Goal: Task Accomplishment & Management: Use online tool/utility

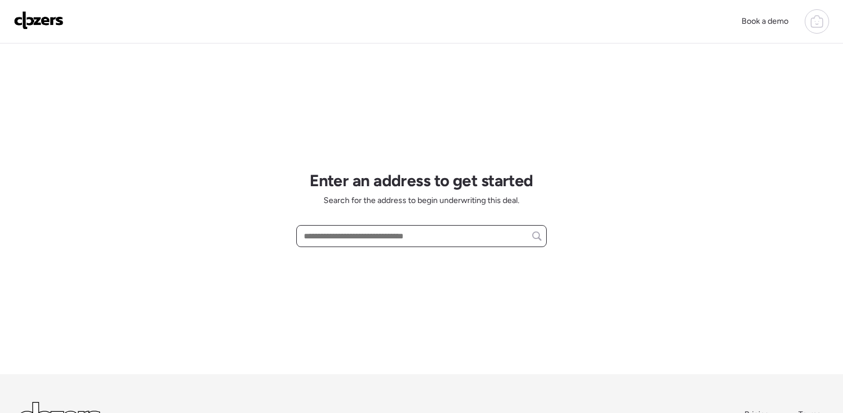
click at [333, 239] on input "text" at bounding box center [421, 236] width 240 height 16
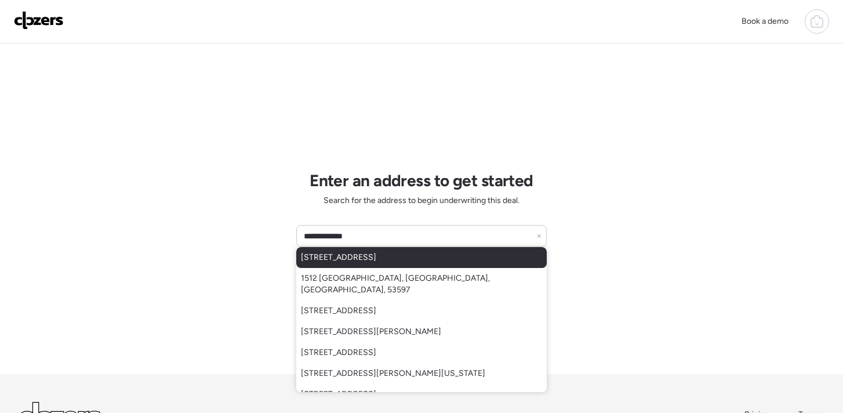
click at [345, 254] on span "1512 Bradford Ave, Saint Louis, MO, 63133" at bounding box center [338, 258] width 75 height 12
type input "**********"
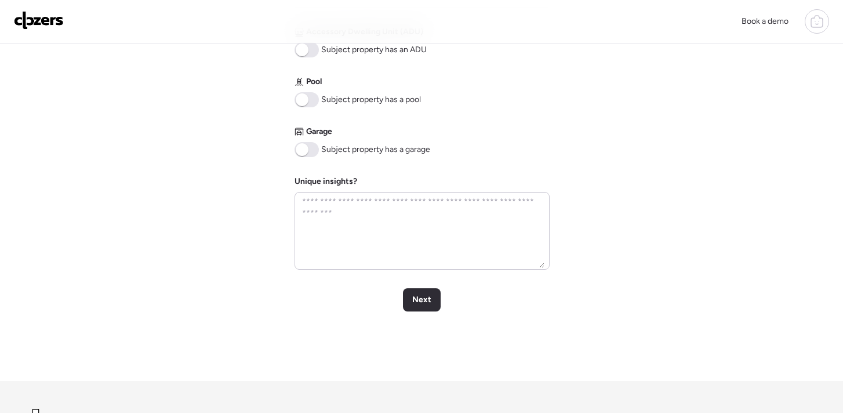
scroll to position [610, 0]
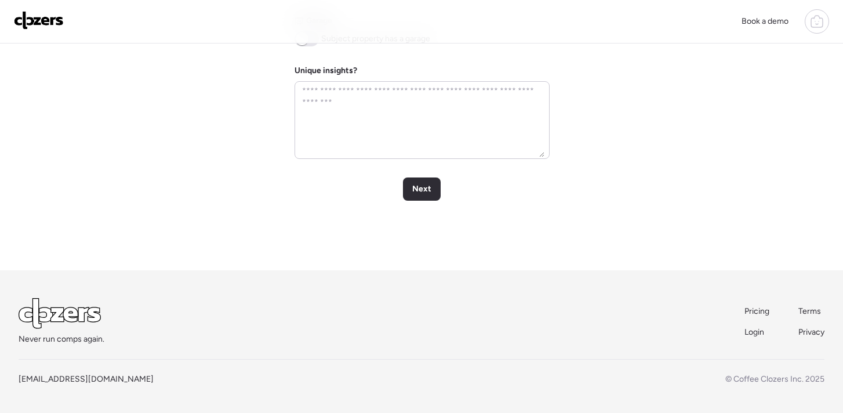
click at [419, 192] on span "Next" at bounding box center [421, 189] width 19 height 12
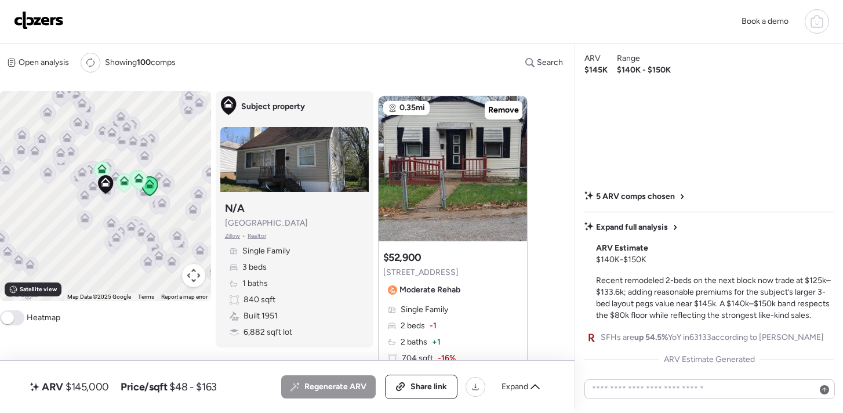
scroll to position [1173, 0]
click at [505, 112] on span "Remove" at bounding box center [503, 109] width 31 height 12
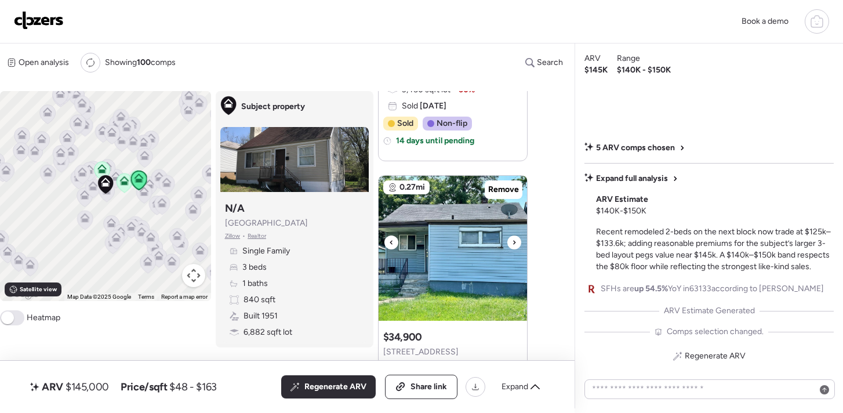
scroll to position [1477, 0]
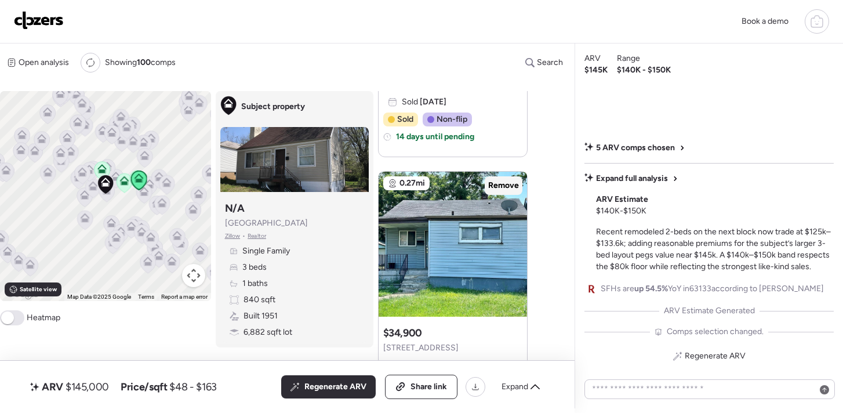
click at [500, 186] on span "Remove" at bounding box center [503, 186] width 31 height 12
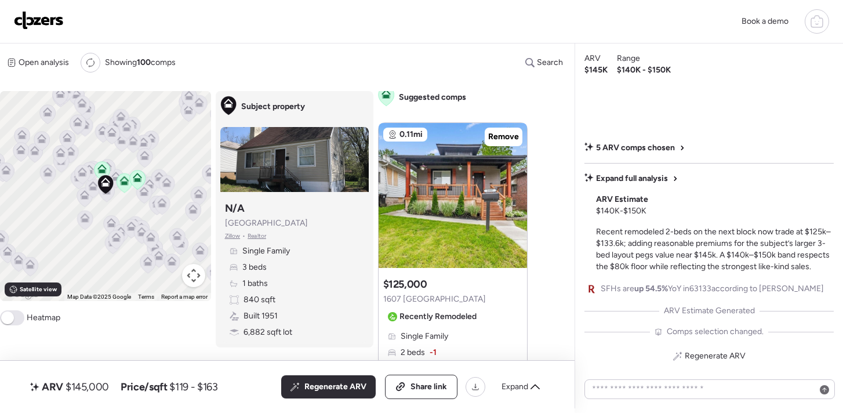
scroll to position [3, 0]
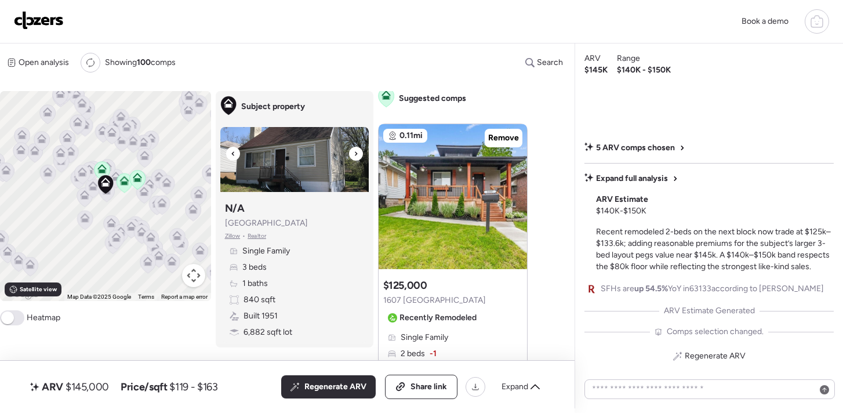
click at [350, 155] on div at bounding box center [356, 154] width 14 height 14
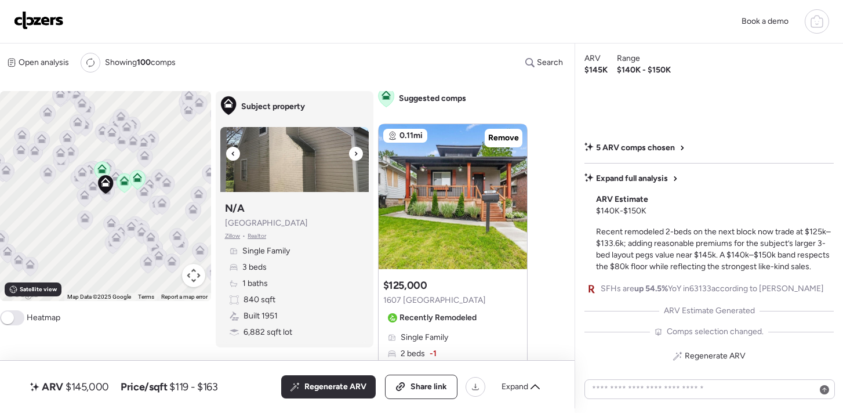
click at [350, 155] on div at bounding box center [356, 154] width 14 height 14
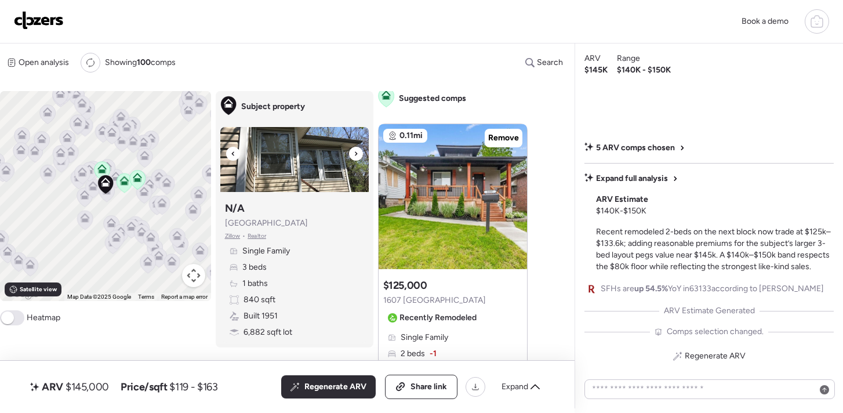
click at [350, 155] on div at bounding box center [356, 154] width 14 height 14
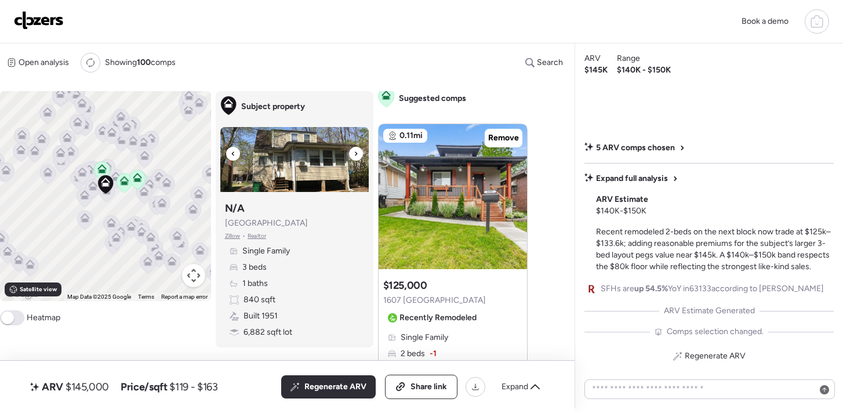
click at [350, 155] on div at bounding box center [356, 154] width 14 height 14
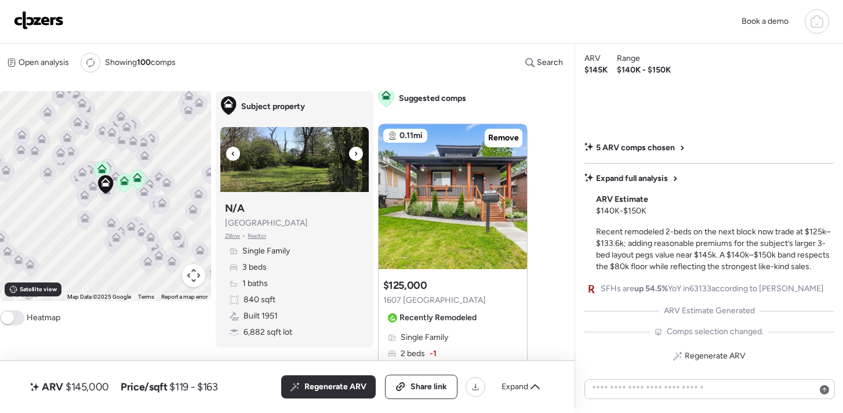
click at [350, 155] on div at bounding box center [356, 154] width 14 height 14
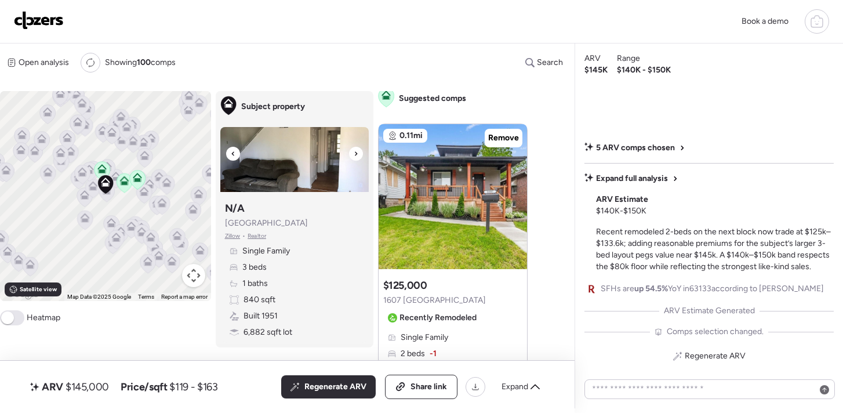
click at [293, 159] on img at bounding box center [294, 159] width 148 height 65
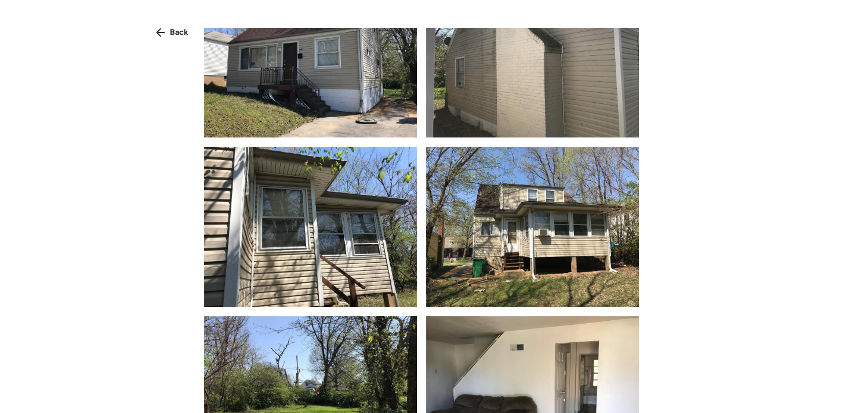
scroll to position [0, 0]
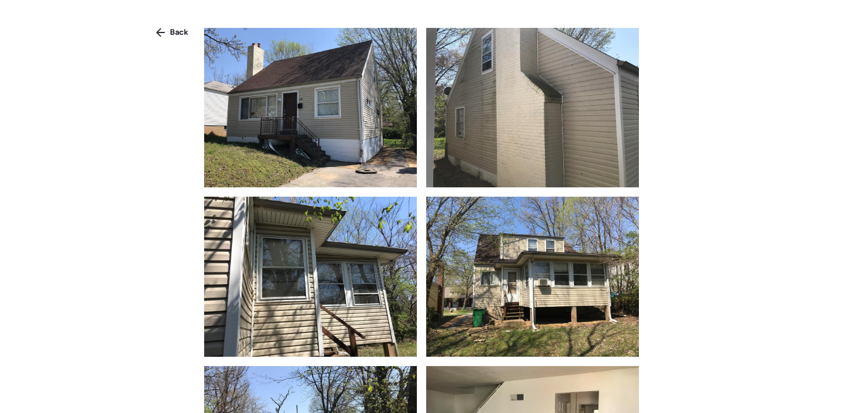
click at [297, 103] on img at bounding box center [310, 107] width 213 height 159
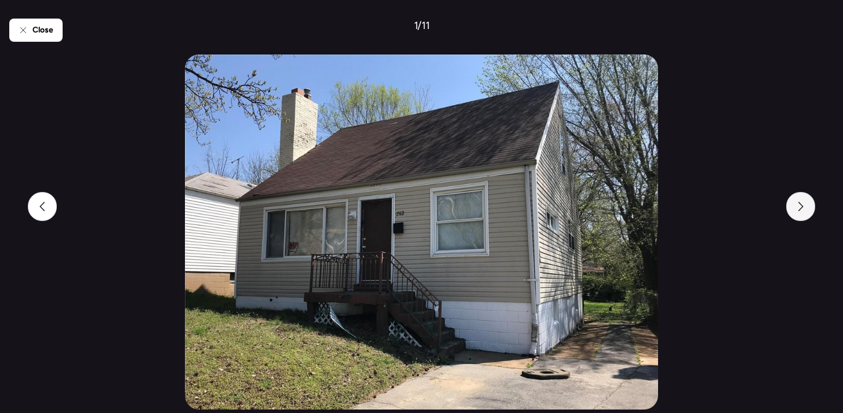
click at [790, 206] on div at bounding box center [800, 206] width 29 height 29
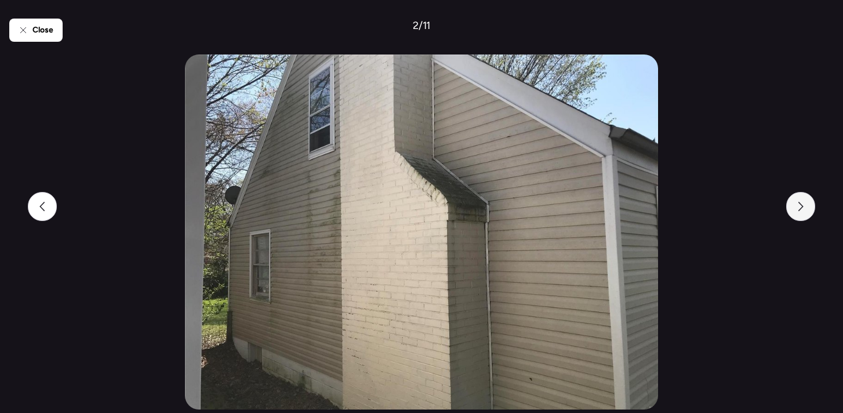
click at [790, 206] on div at bounding box center [800, 206] width 29 height 29
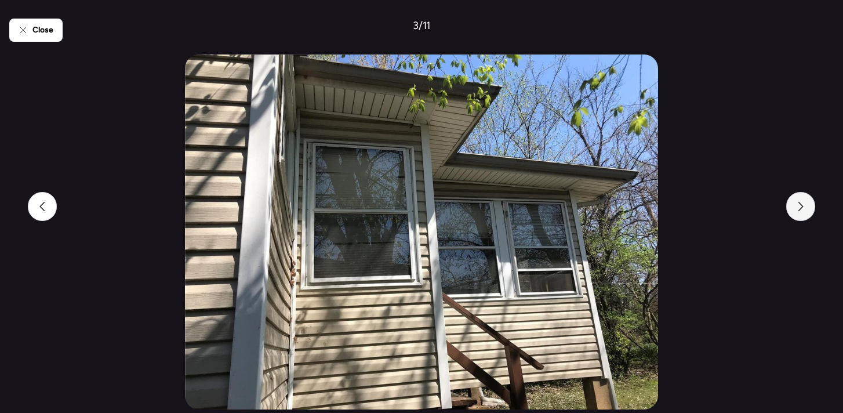
click at [794, 206] on div at bounding box center [800, 206] width 29 height 29
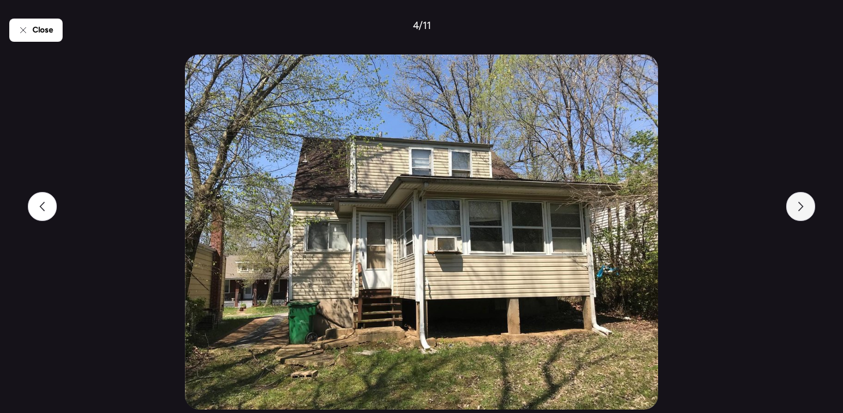
click at [794, 206] on div at bounding box center [800, 206] width 29 height 29
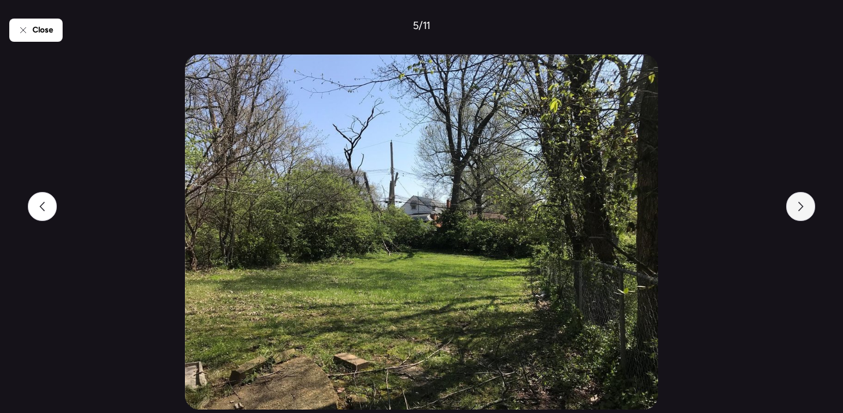
click at [801, 207] on icon at bounding box center [800, 206] width 5 height 9
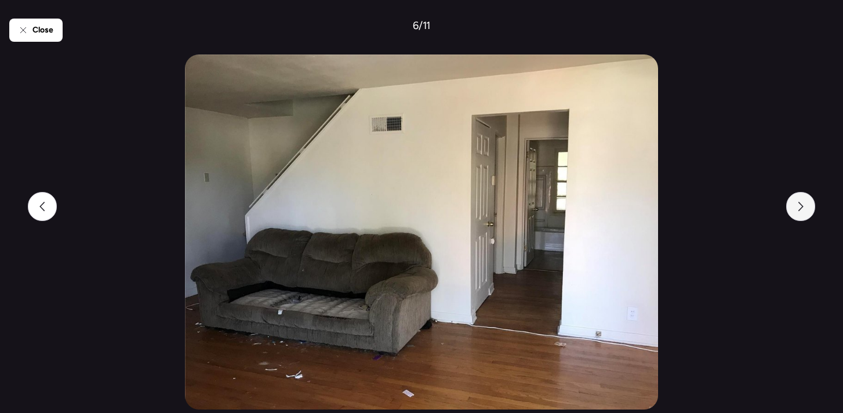
click at [801, 207] on icon at bounding box center [800, 206] width 5 height 9
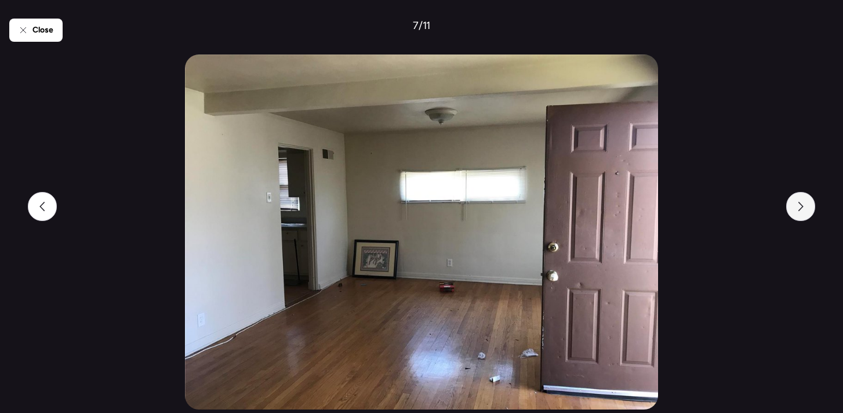
click at [801, 207] on icon at bounding box center [800, 206] width 5 height 9
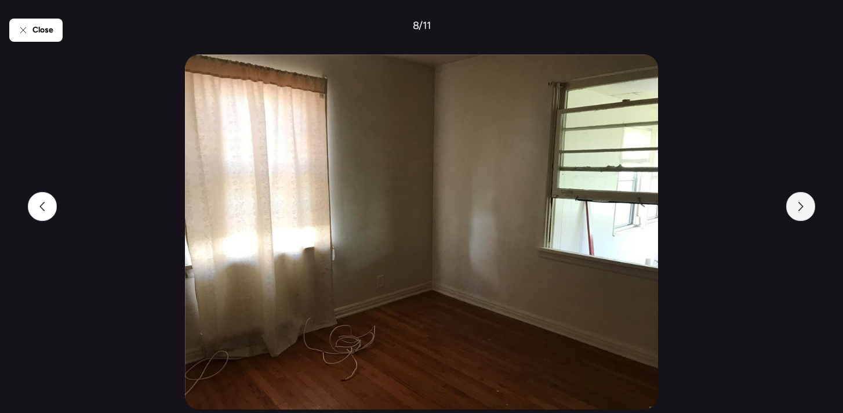
click at [801, 207] on icon at bounding box center [800, 206] width 5 height 9
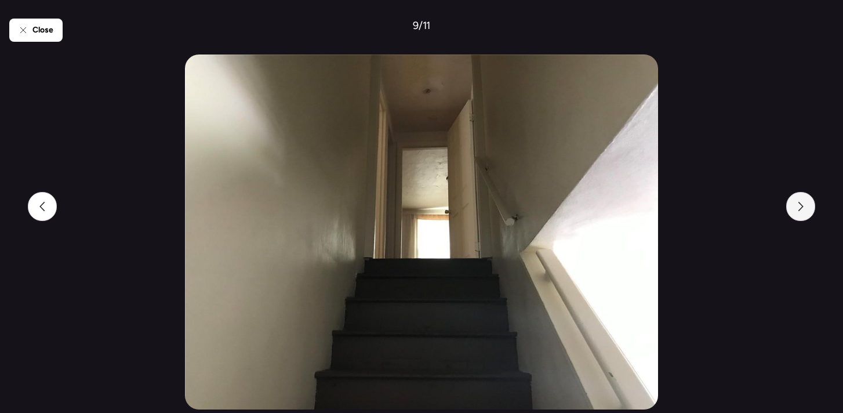
click at [801, 207] on icon at bounding box center [800, 206] width 5 height 9
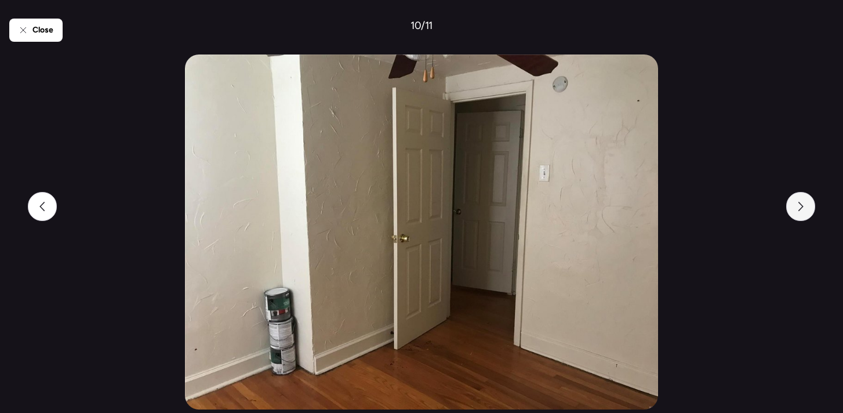
click at [801, 207] on icon at bounding box center [800, 206] width 5 height 9
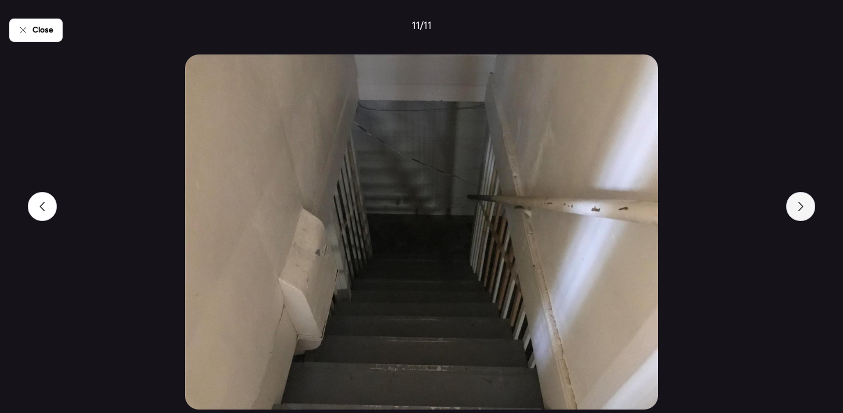
click at [801, 207] on icon at bounding box center [800, 206] width 5 height 9
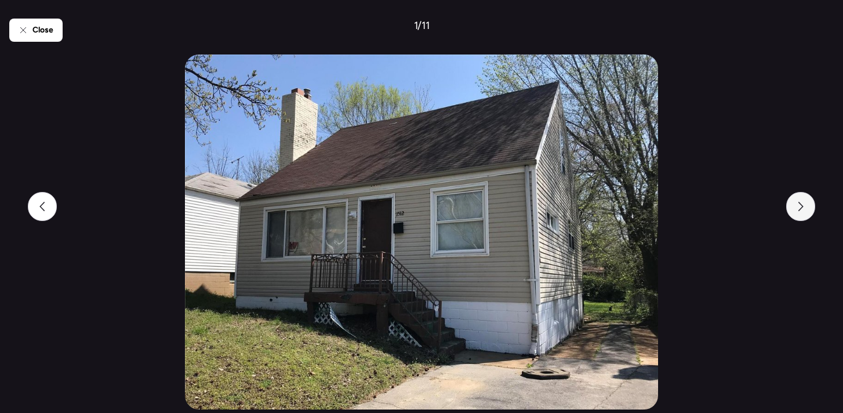
click at [801, 207] on icon at bounding box center [800, 206] width 5 height 9
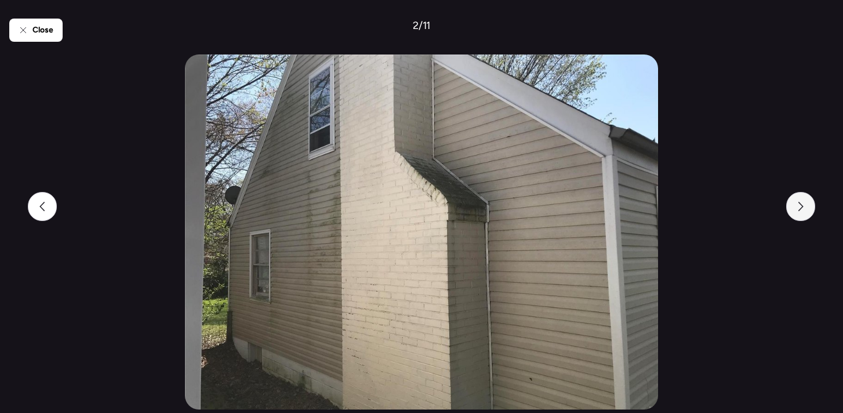
click at [801, 207] on icon at bounding box center [800, 206] width 5 height 9
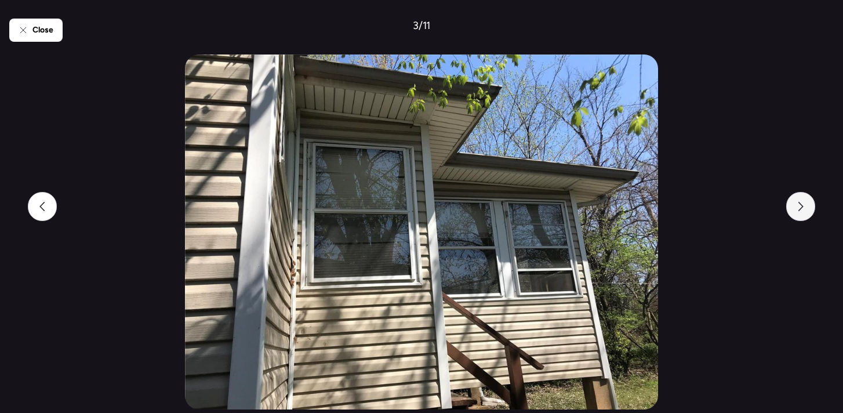
click at [801, 207] on icon at bounding box center [800, 206] width 5 height 9
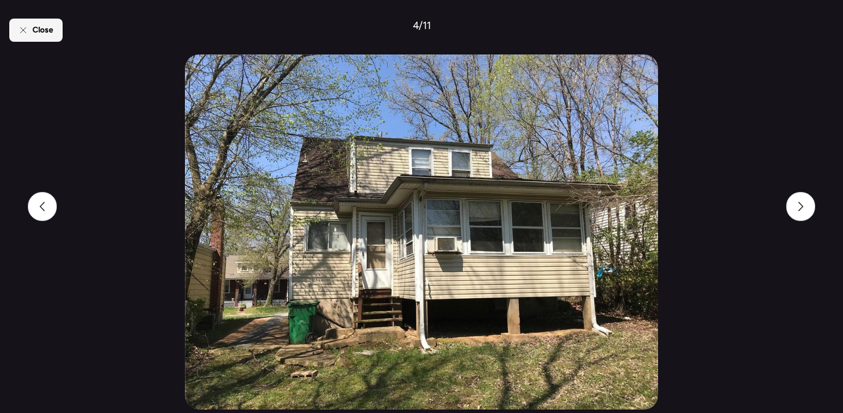
click at [50, 35] on span "Close" at bounding box center [42, 30] width 21 height 12
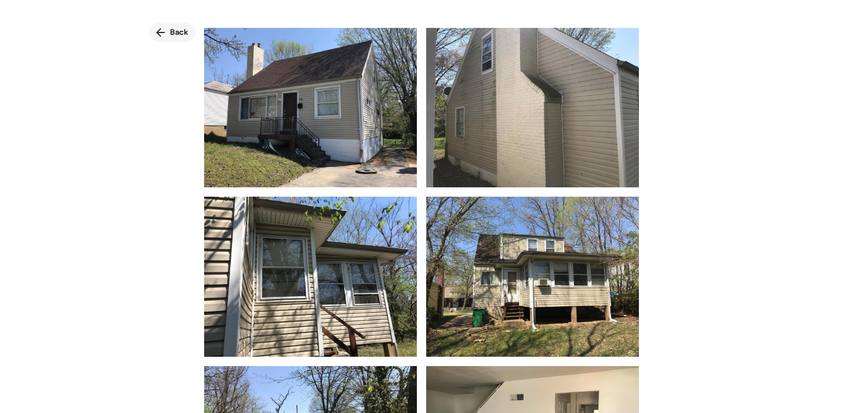
click at [175, 34] on span "Back" at bounding box center [179, 33] width 19 height 12
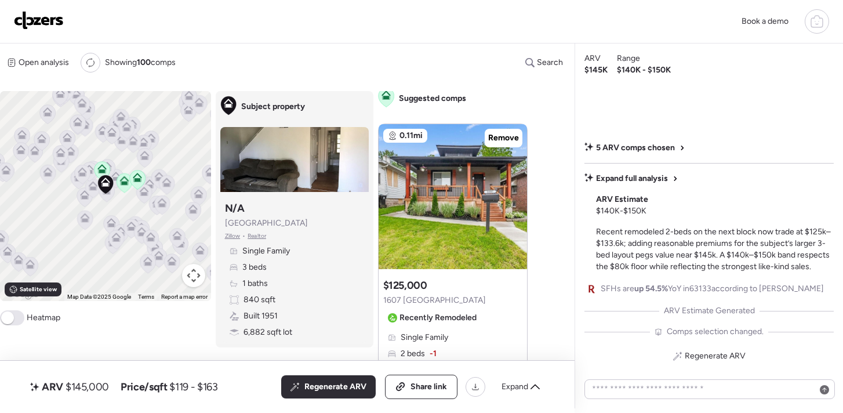
click at [45, 25] on img at bounding box center [39, 20] width 50 height 19
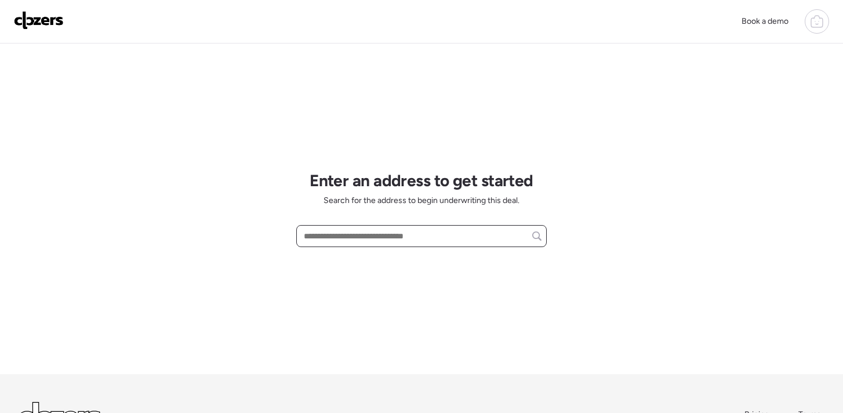
click at [320, 241] on input "text" at bounding box center [421, 236] width 240 height 16
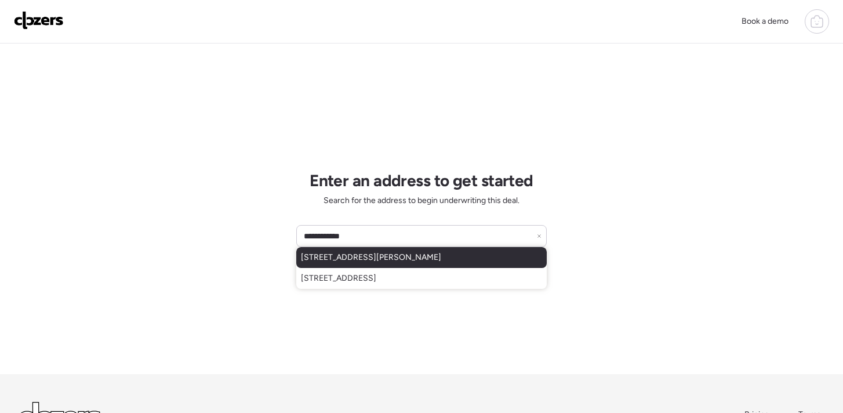
click at [345, 260] on span "7025 Woodrow Ave, Saint Louis, MO, 63121" at bounding box center [371, 258] width 140 height 12
type input "**********"
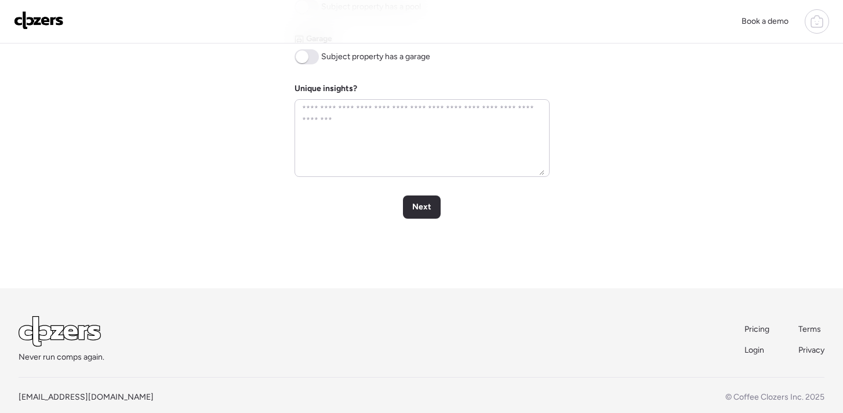
scroll to position [610, 0]
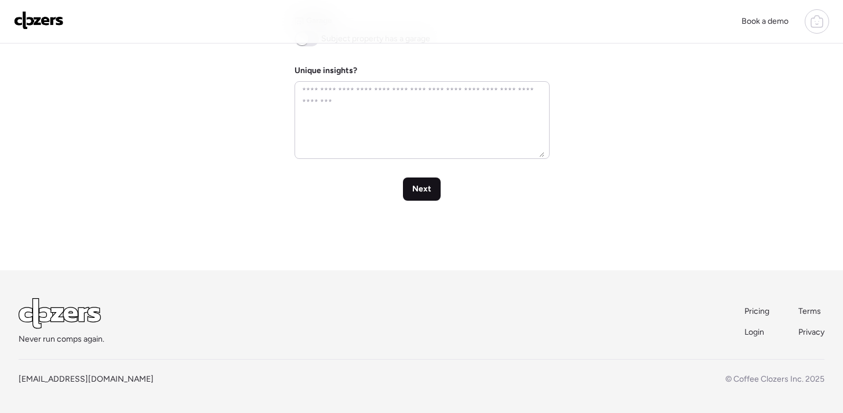
click at [413, 199] on div "Next" at bounding box center [422, 188] width 38 height 23
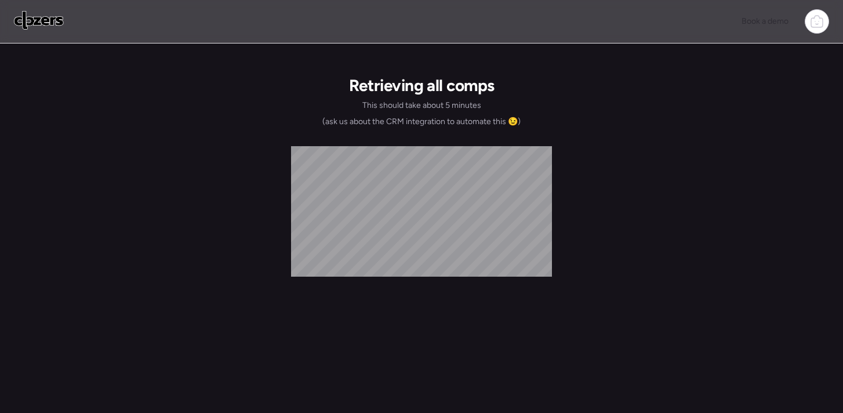
scroll to position [0, 0]
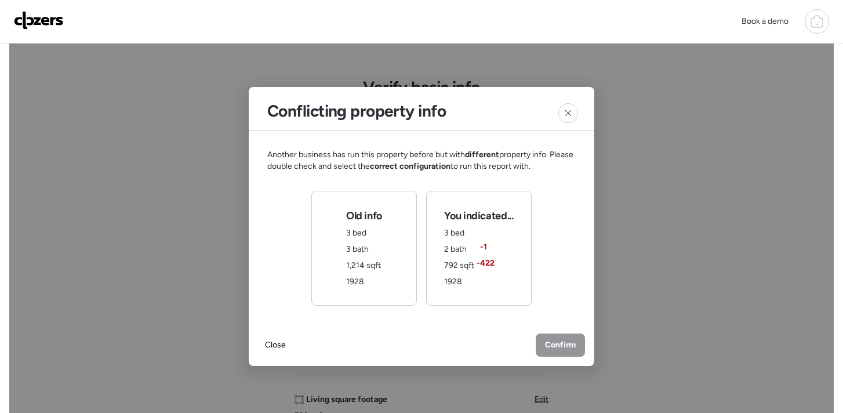
click at [398, 239] on div "Old info 3 bed 3 bath 1,214 sqft 1928" at bounding box center [363, 248] width 105 height 115
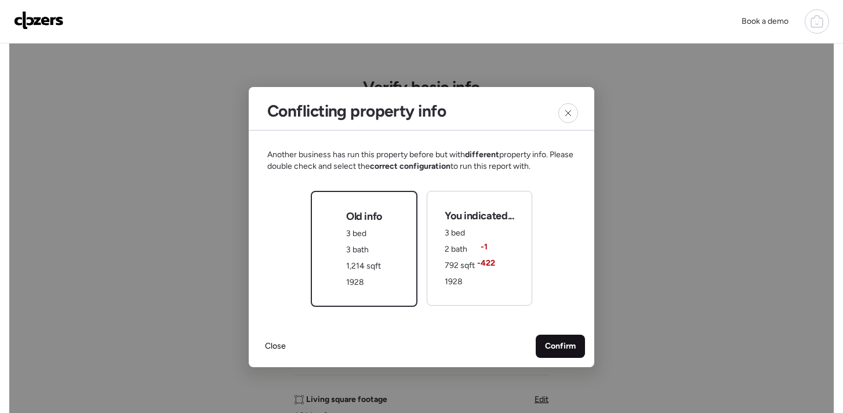
click at [549, 342] on span "Confirm" at bounding box center [560, 346] width 31 height 12
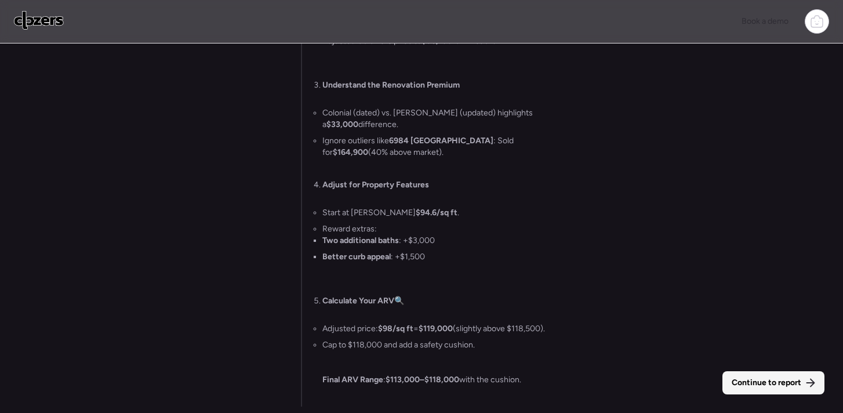
click at [743, 381] on span "Continue to report" at bounding box center [766, 383] width 70 height 12
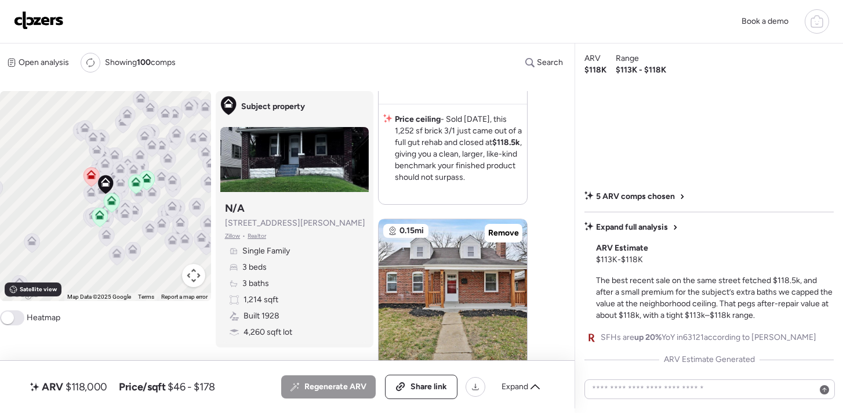
scroll to position [464, 0]
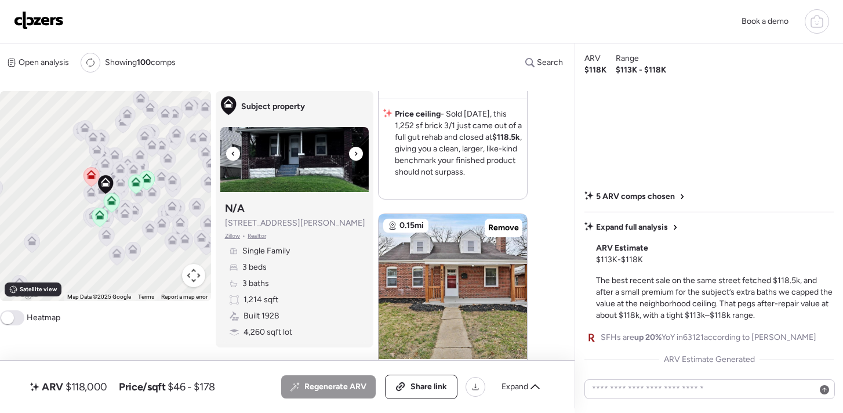
click at [297, 162] on img at bounding box center [294, 159] width 148 height 65
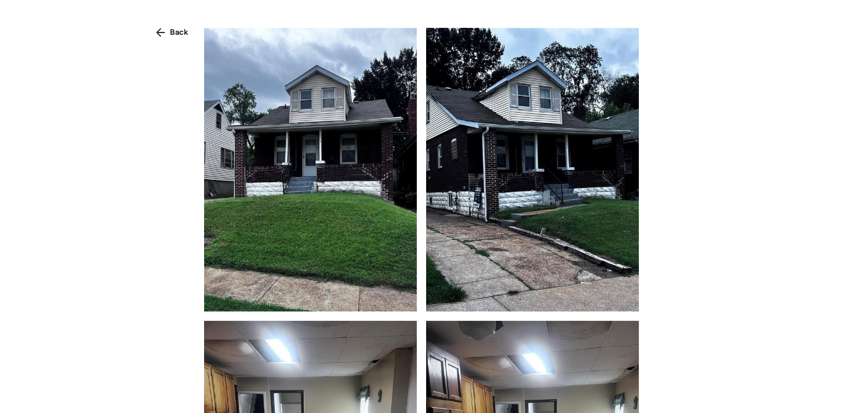
click at [297, 162] on img at bounding box center [310, 169] width 213 height 283
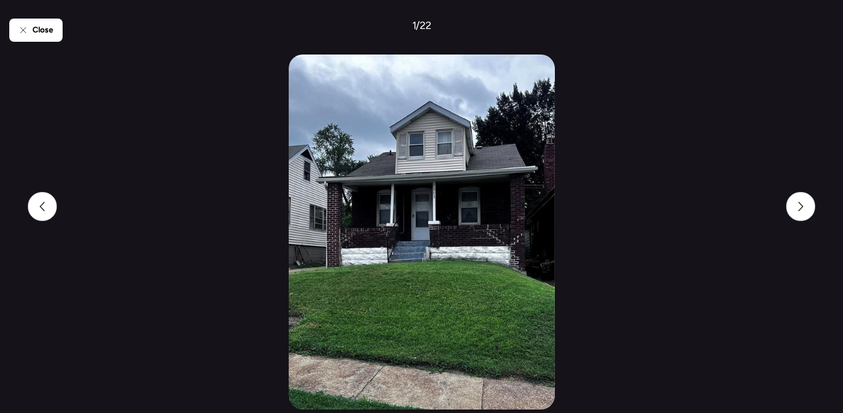
click at [496, 159] on img at bounding box center [422, 231] width 266 height 355
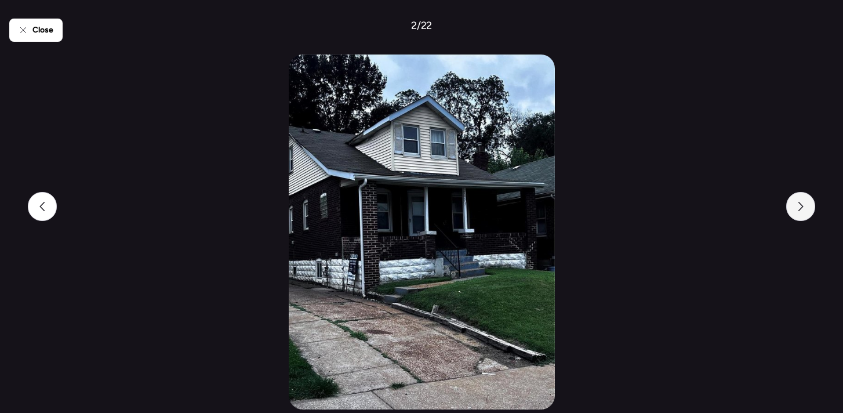
click at [794, 210] on div at bounding box center [800, 206] width 29 height 29
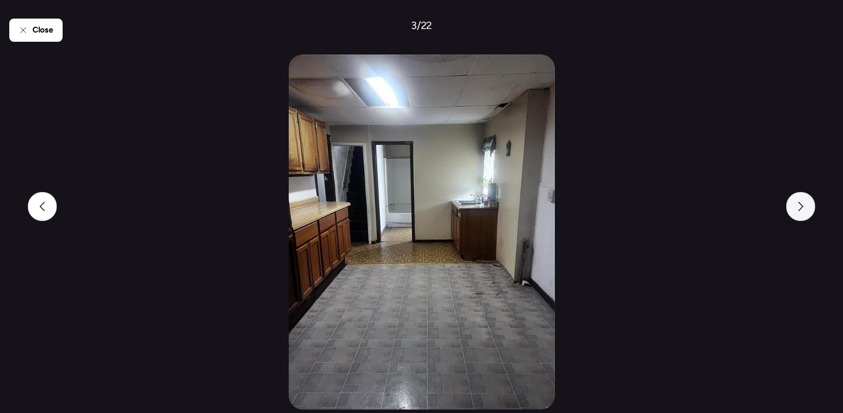
click at [794, 210] on div at bounding box center [800, 206] width 29 height 29
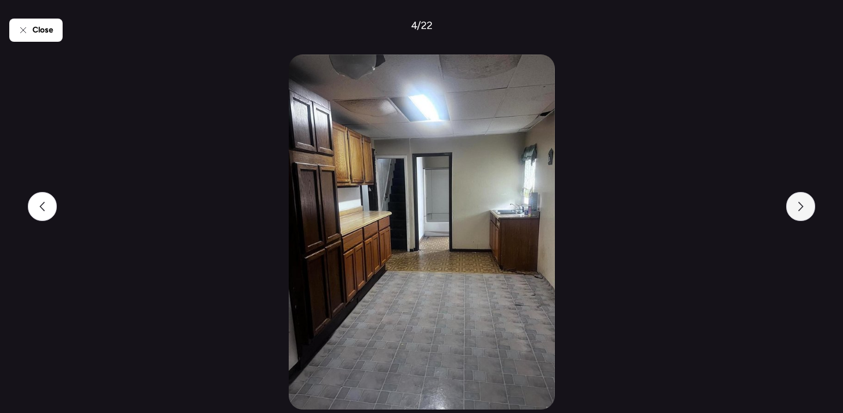
click at [794, 210] on div at bounding box center [800, 206] width 29 height 29
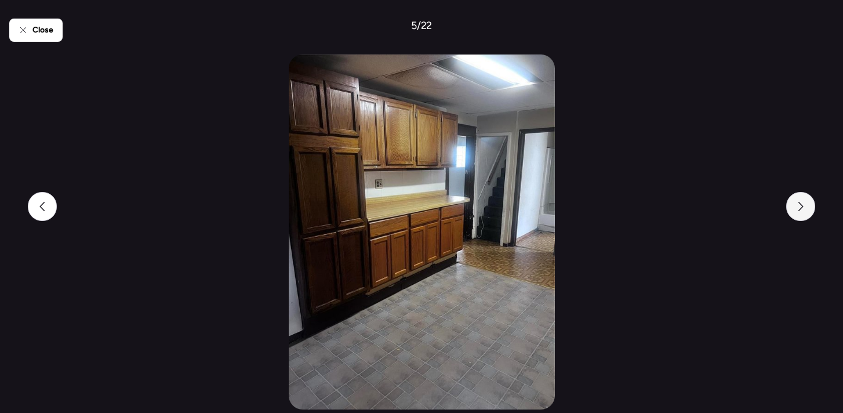
click at [794, 210] on div at bounding box center [800, 206] width 29 height 29
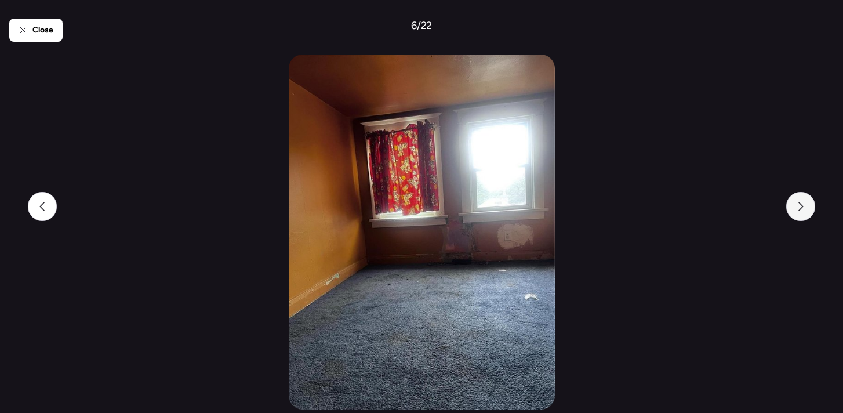
click at [794, 210] on div at bounding box center [800, 206] width 29 height 29
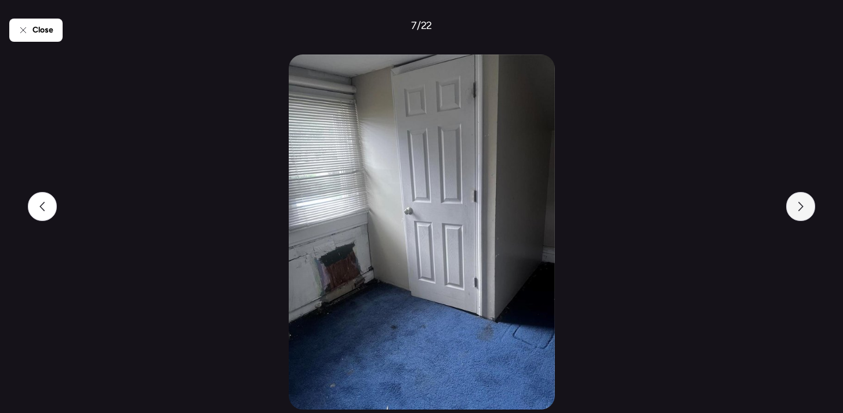
click at [794, 210] on div at bounding box center [800, 206] width 29 height 29
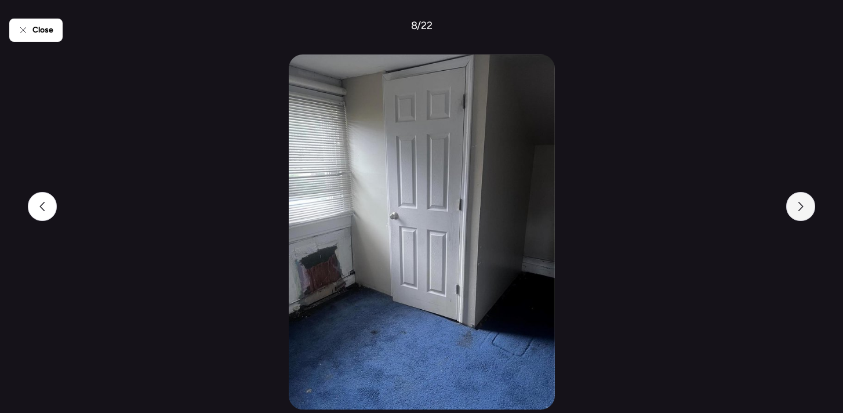
click at [794, 210] on div at bounding box center [800, 206] width 29 height 29
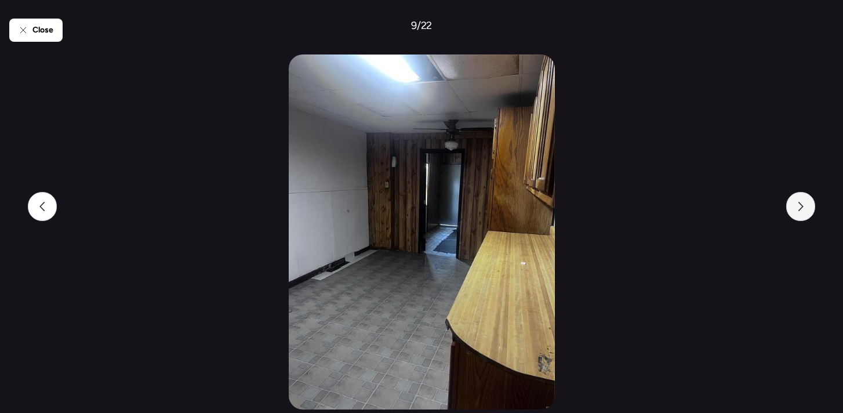
click at [794, 210] on div at bounding box center [800, 206] width 29 height 29
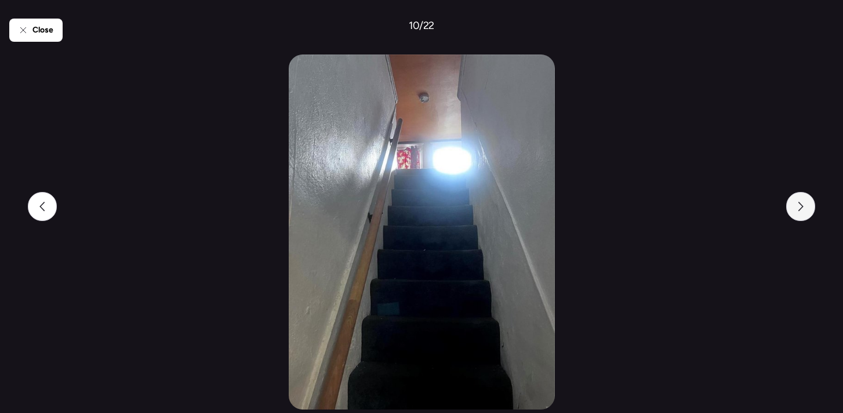
click at [794, 210] on div at bounding box center [800, 206] width 29 height 29
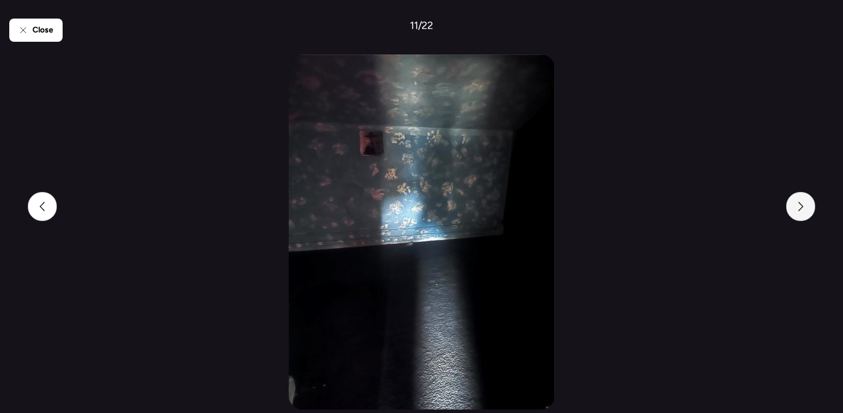
click at [794, 210] on div at bounding box center [800, 206] width 29 height 29
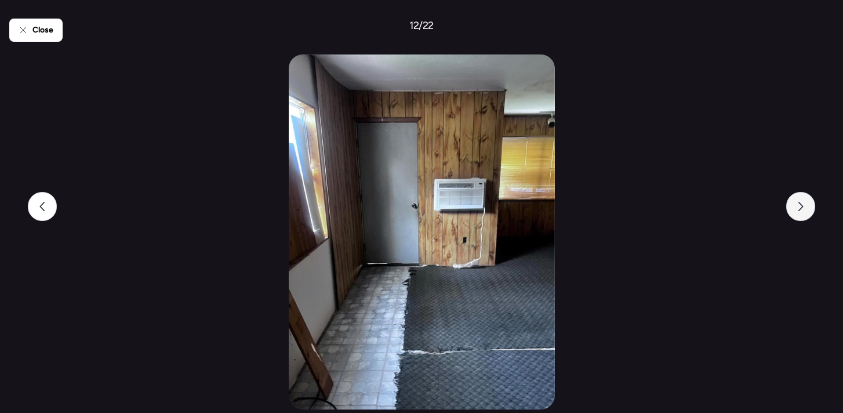
click at [794, 210] on div at bounding box center [800, 206] width 29 height 29
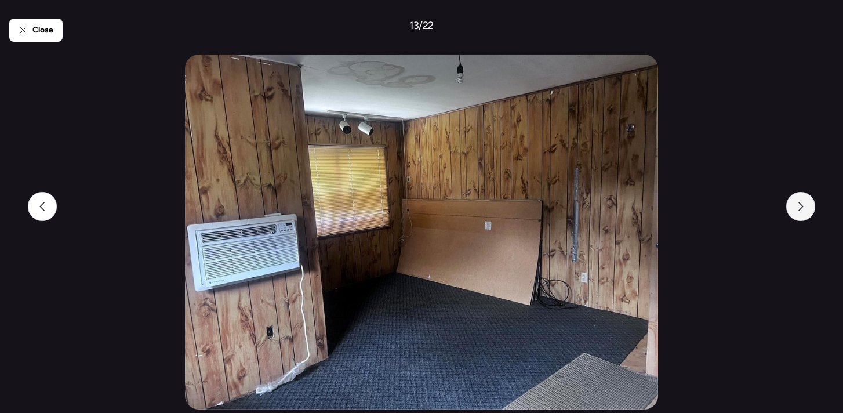
click at [794, 210] on div at bounding box center [800, 206] width 29 height 29
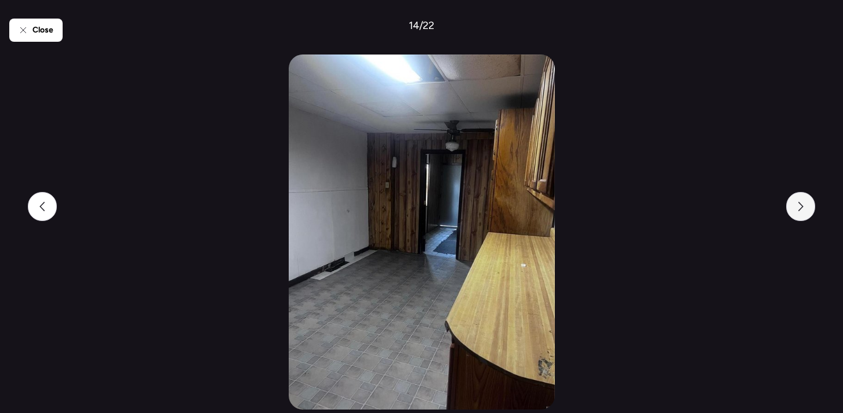
click at [794, 210] on div at bounding box center [800, 206] width 29 height 29
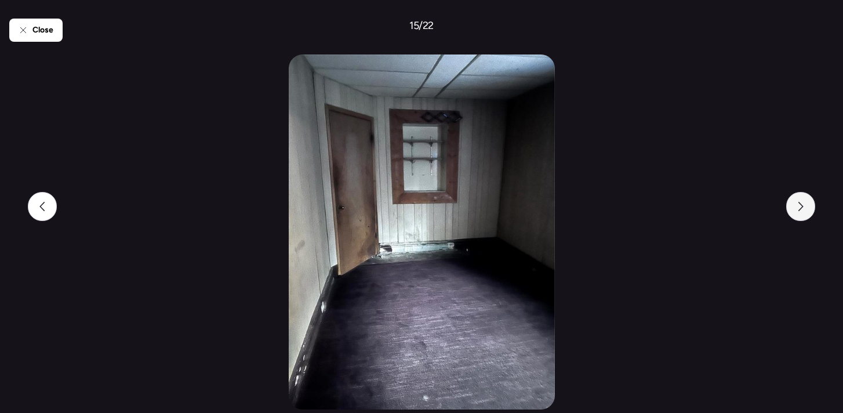
click at [794, 210] on div at bounding box center [800, 206] width 29 height 29
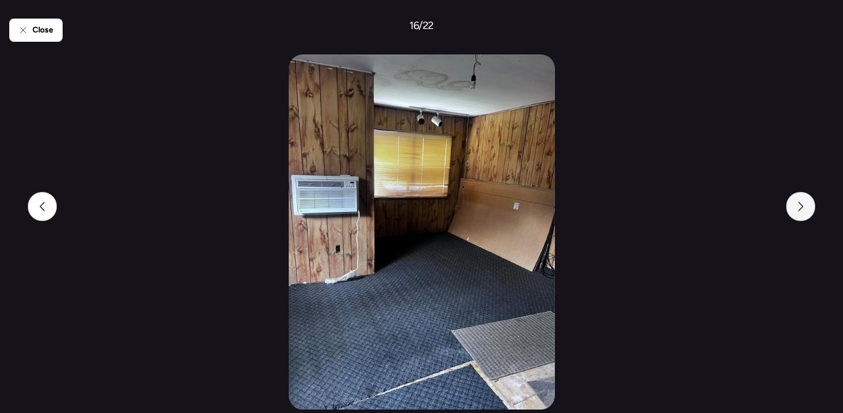
click at [794, 210] on div at bounding box center [800, 206] width 29 height 29
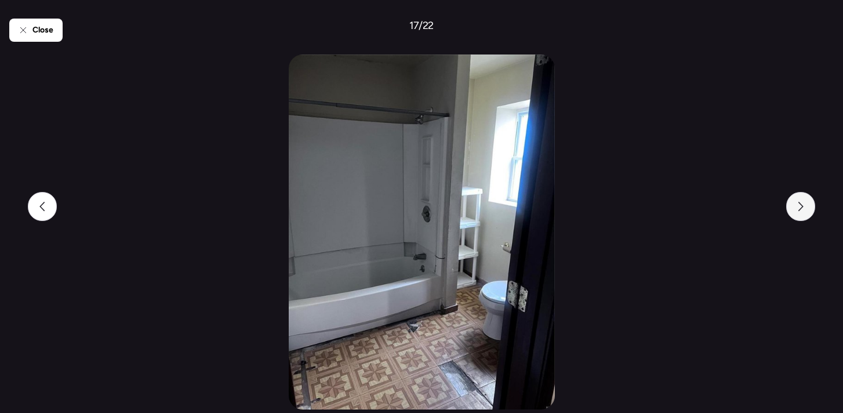
click at [794, 210] on div at bounding box center [800, 206] width 29 height 29
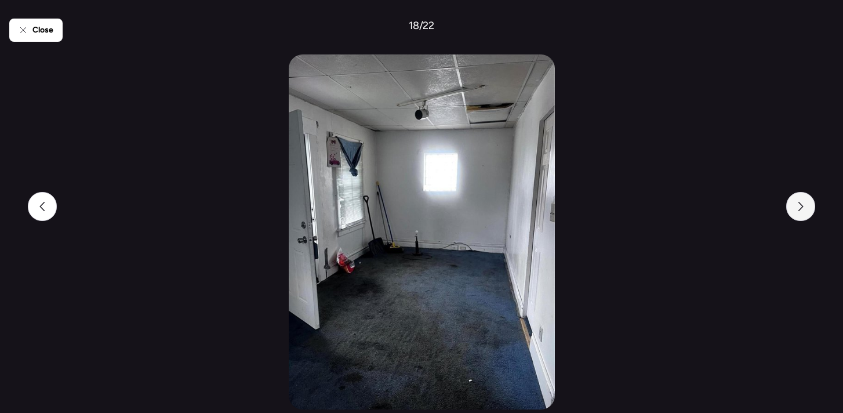
click at [794, 210] on div at bounding box center [800, 206] width 29 height 29
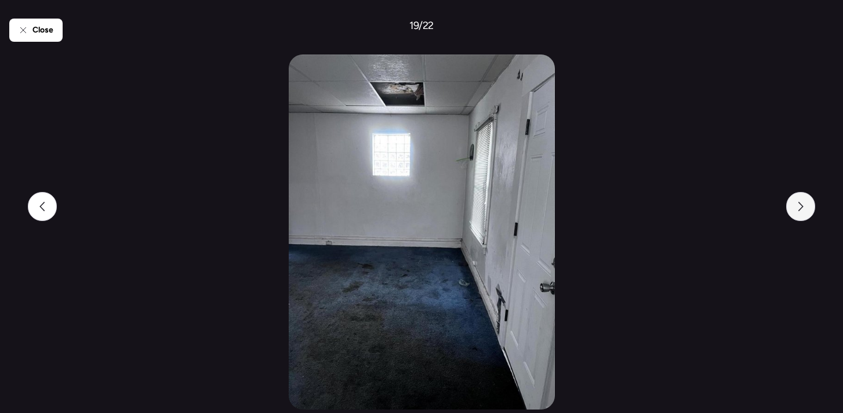
click at [794, 210] on div at bounding box center [800, 206] width 29 height 29
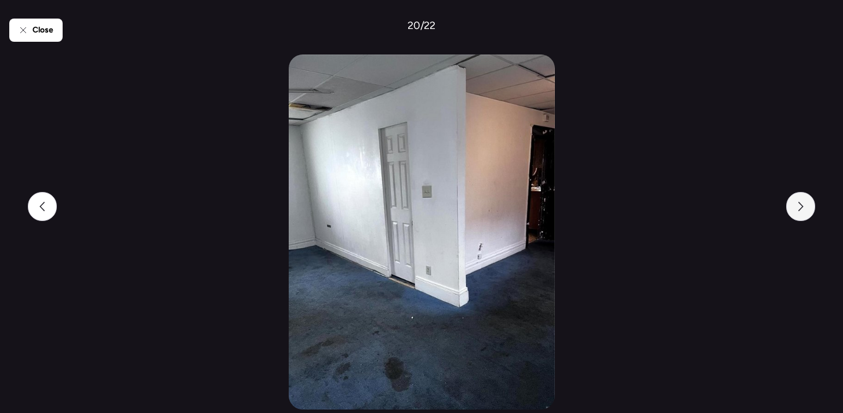
click at [794, 210] on div at bounding box center [800, 206] width 29 height 29
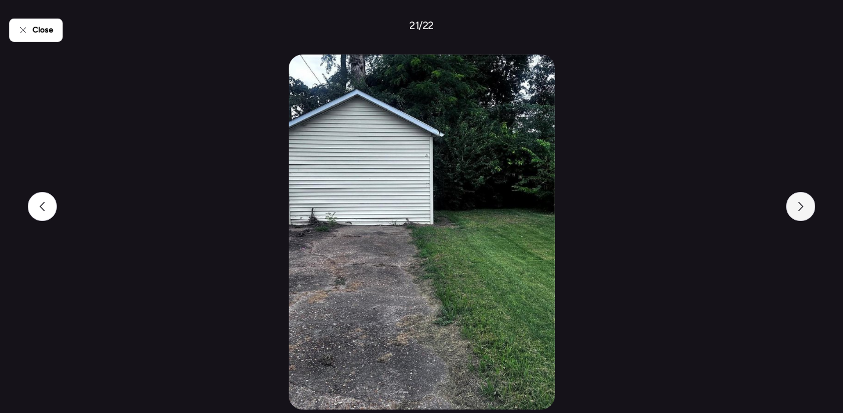
click at [794, 210] on div at bounding box center [800, 206] width 29 height 29
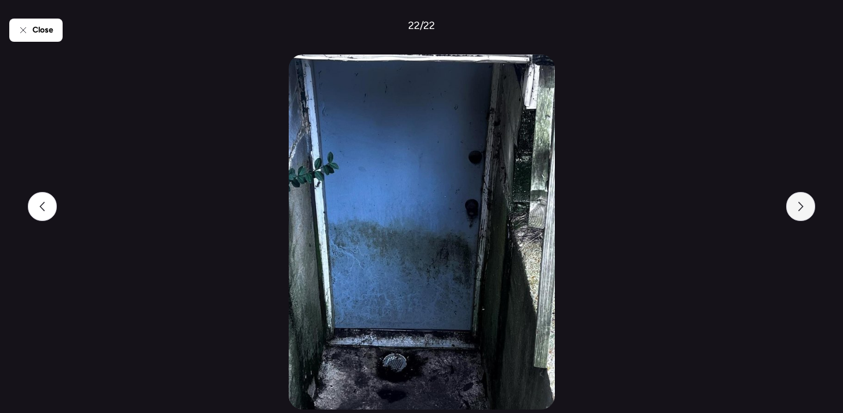
click at [794, 210] on div at bounding box center [800, 206] width 29 height 29
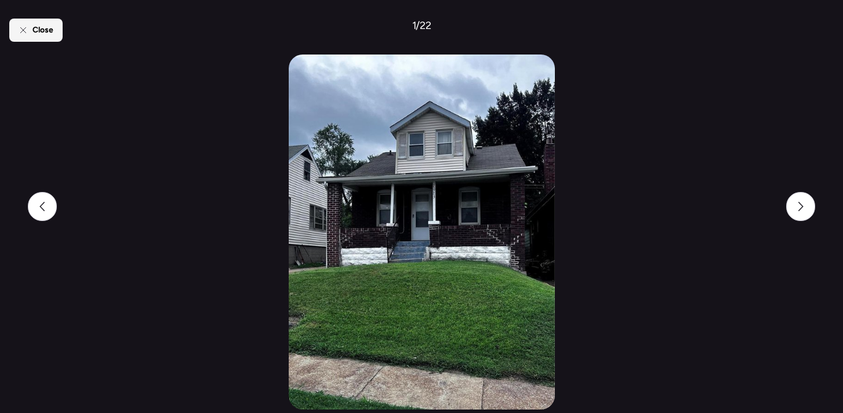
click at [45, 34] on span "Close" at bounding box center [42, 30] width 21 height 12
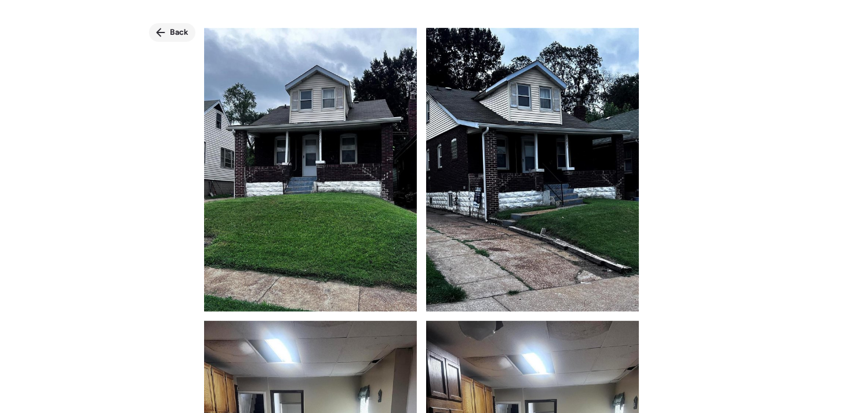
click at [162, 33] on icon at bounding box center [160, 32] width 9 height 9
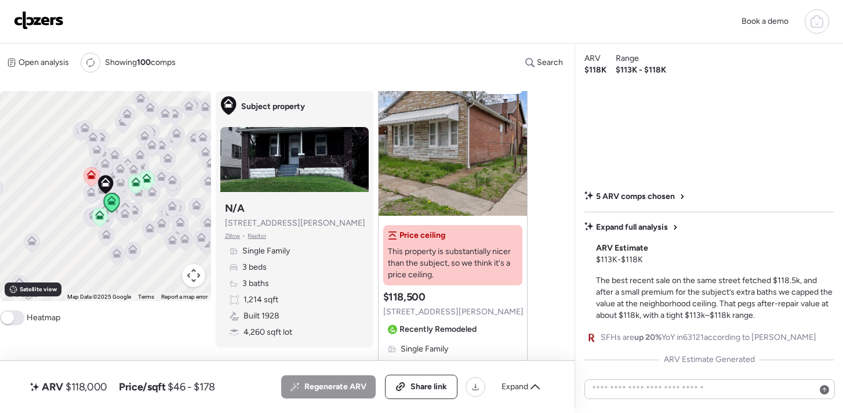
scroll to position [0, 0]
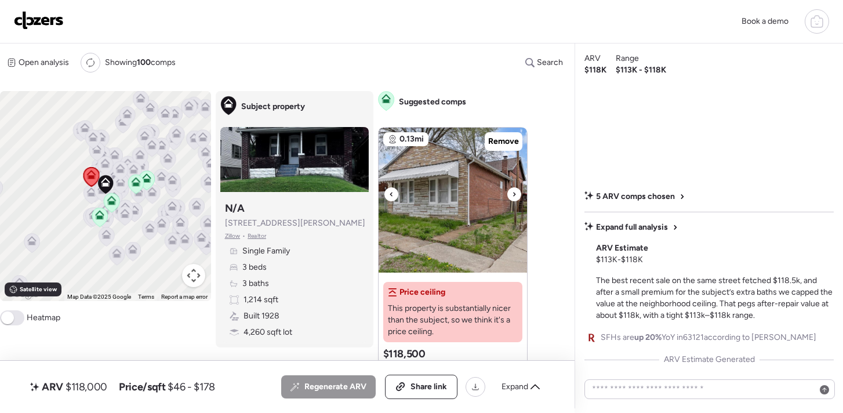
click at [513, 192] on icon at bounding box center [514, 194] width 2 height 4
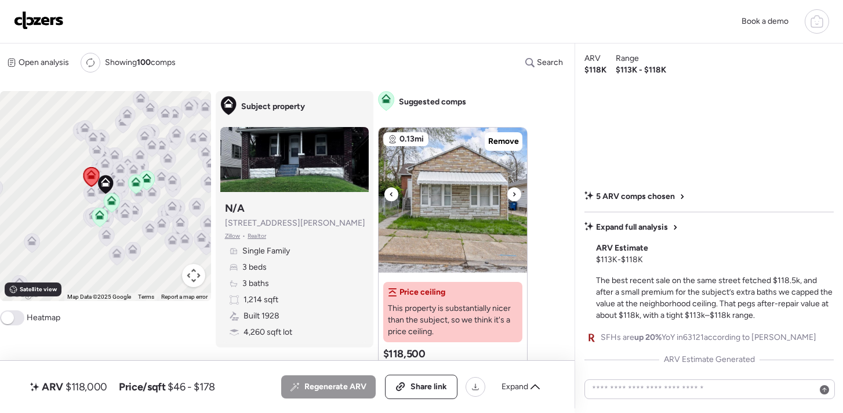
click at [513, 192] on icon at bounding box center [514, 194] width 2 height 4
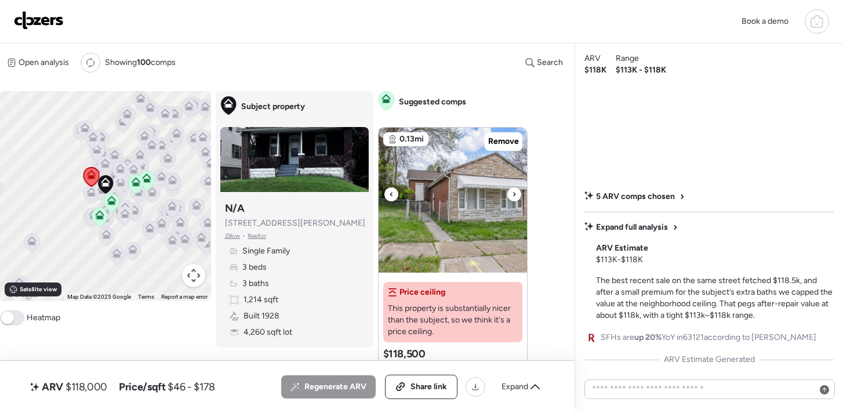
click at [513, 192] on icon at bounding box center [514, 194] width 2 height 4
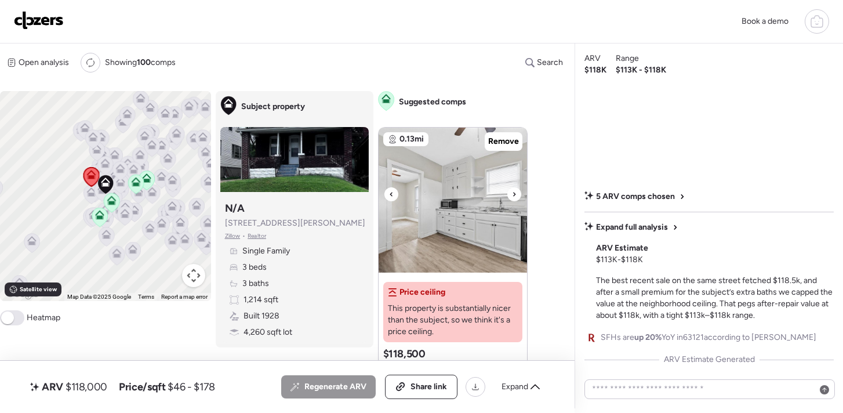
click at [513, 192] on icon at bounding box center [514, 194] width 2 height 4
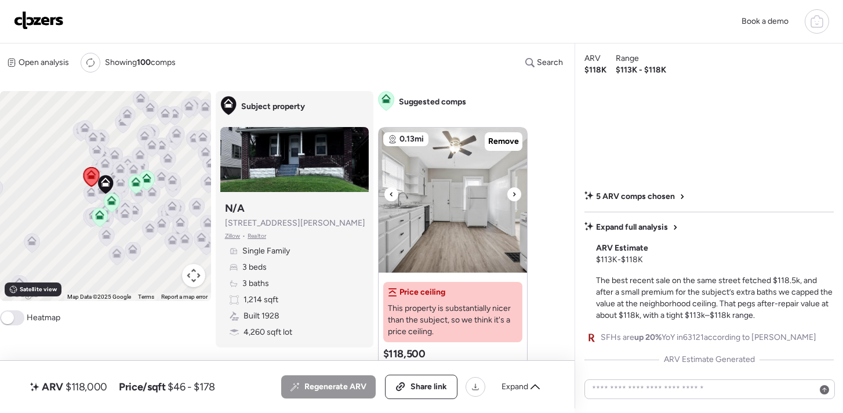
click at [513, 192] on icon at bounding box center [514, 194] width 2 height 4
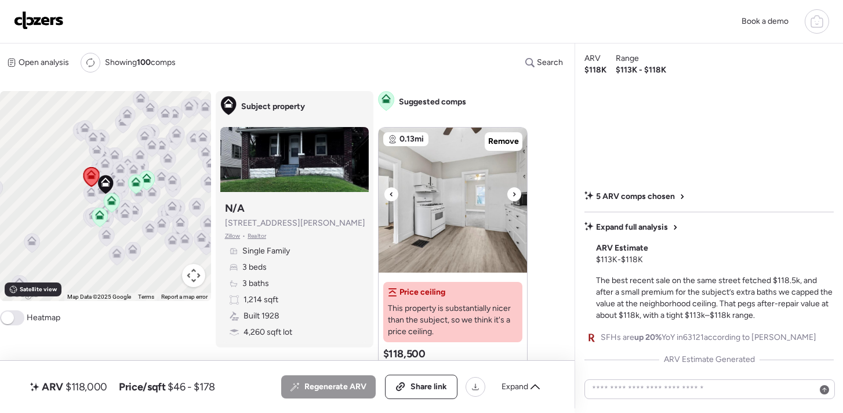
click at [513, 192] on icon at bounding box center [514, 194] width 2 height 4
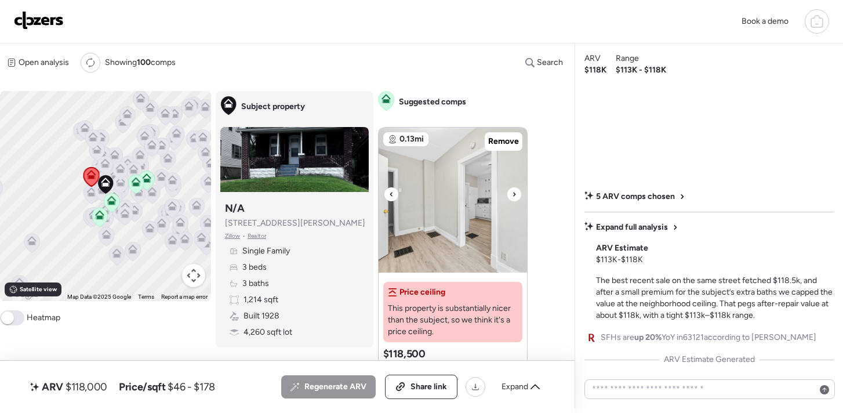
click at [513, 192] on icon at bounding box center [514, 194] width 2 height 4
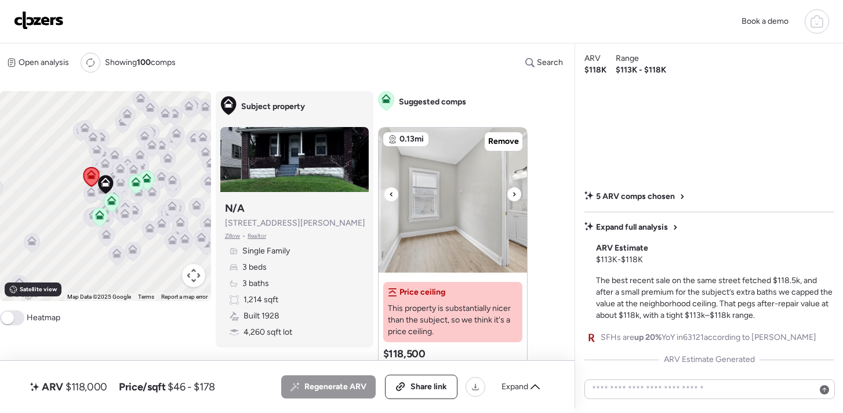
click at [513, 192] on icon at bounding box center [514, 194] width 2 height 4
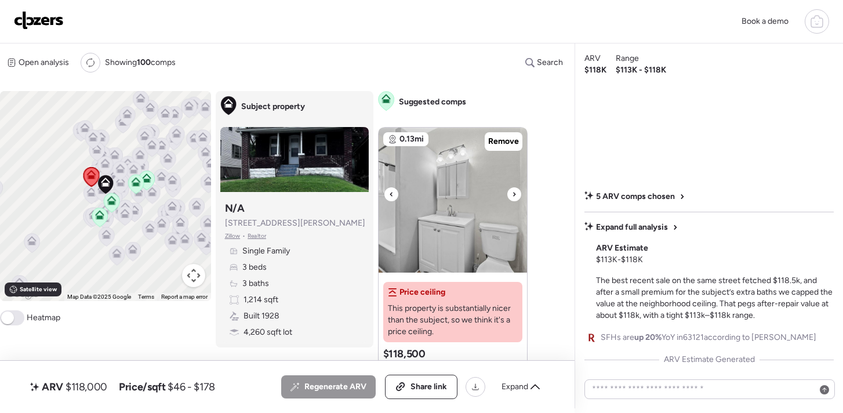
click at [513, 192] on icon at bounding box center [514, 194] width 2 height 4
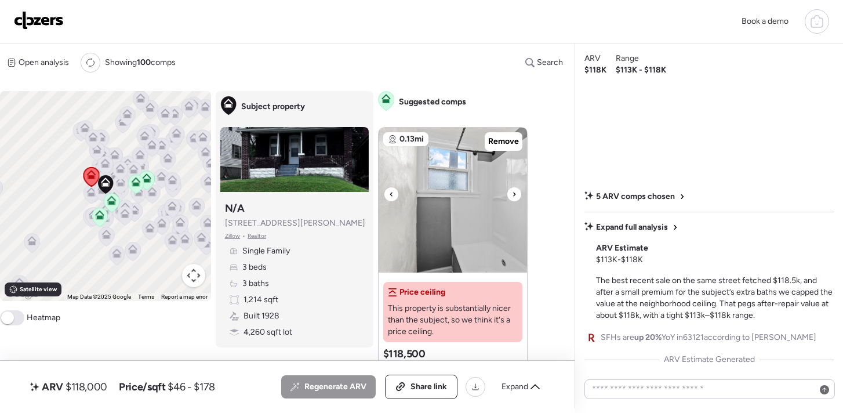
click at [513, 192] on icon at bounding box center [514, 194] width 2 height 4
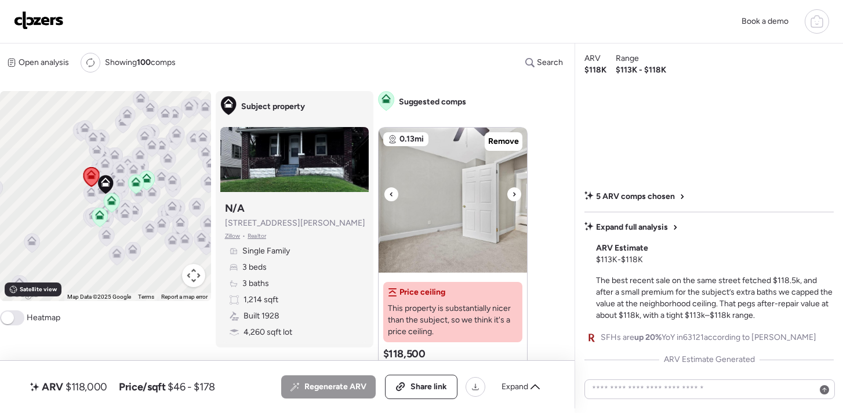
click at [513, 192] on icon at bounding box center [514, 194] width 2 height 4
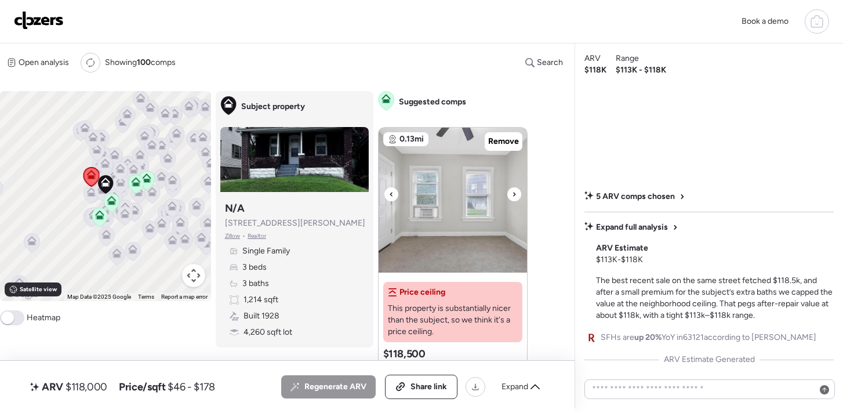
click at [513, 192] on icon at bounding box center [514, 194] width 2 height 4
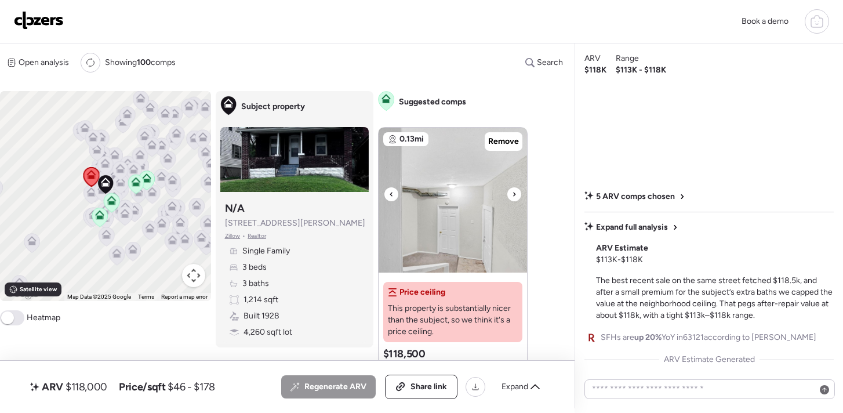
click at [513, 192] on icon at bounding box center [514, 194] width 2 height 4
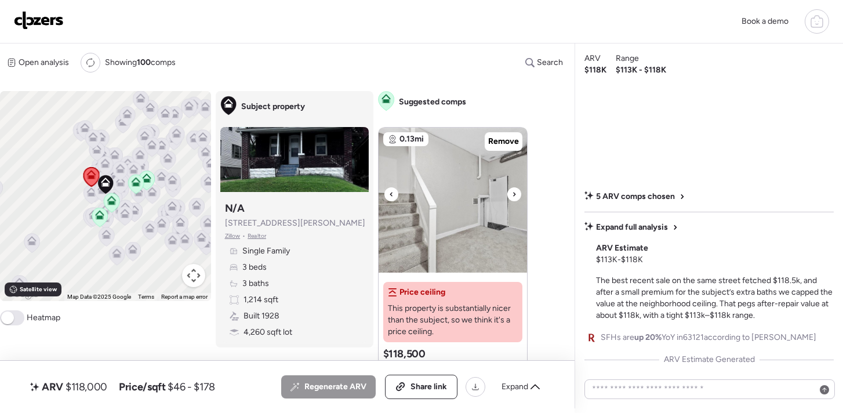
click at [513, 192] on icon at bounding box center [514, 194] width 2 height 4
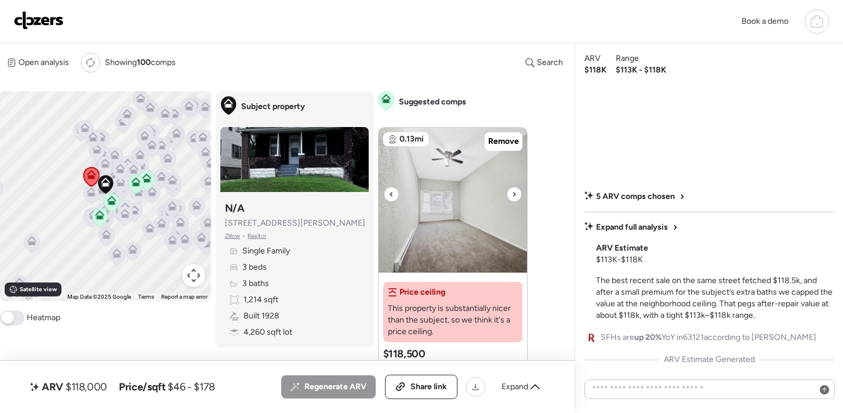
click at [513, 192] on icon at bounding box center [514, 194] width 2 height 4
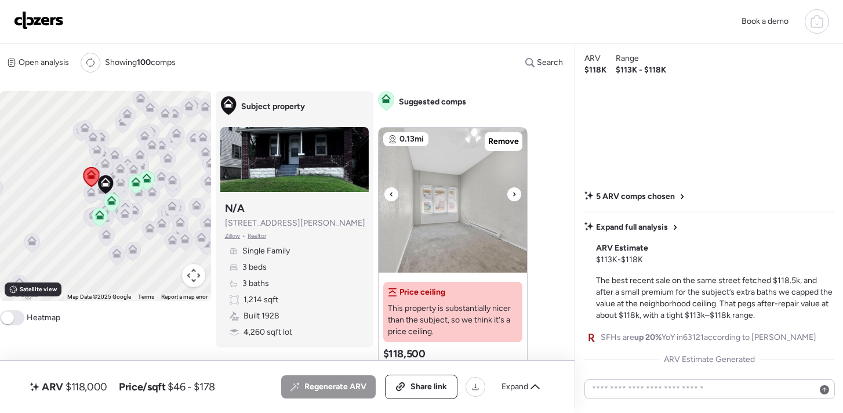
click at [513, 192] on icon at bounding box center [514, 194] width 2 height 4
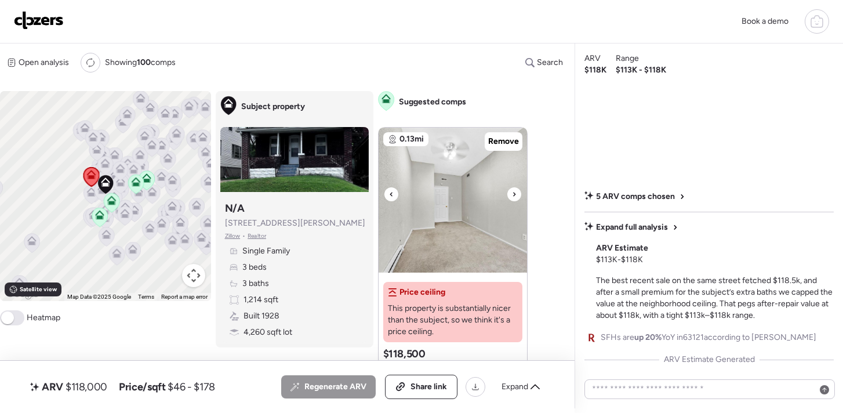
click at [513, 192] on icon at bounding box center [514, 194] width 2 height 4
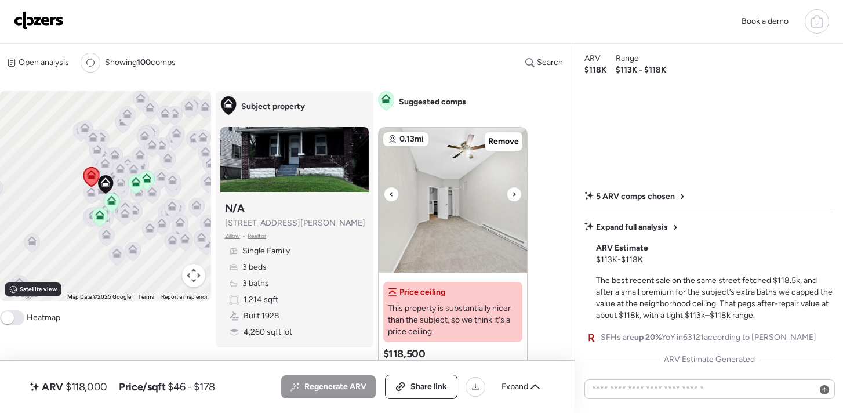
click at [513, 192] on icon at bounding box center [514, 194] width 2 height 4
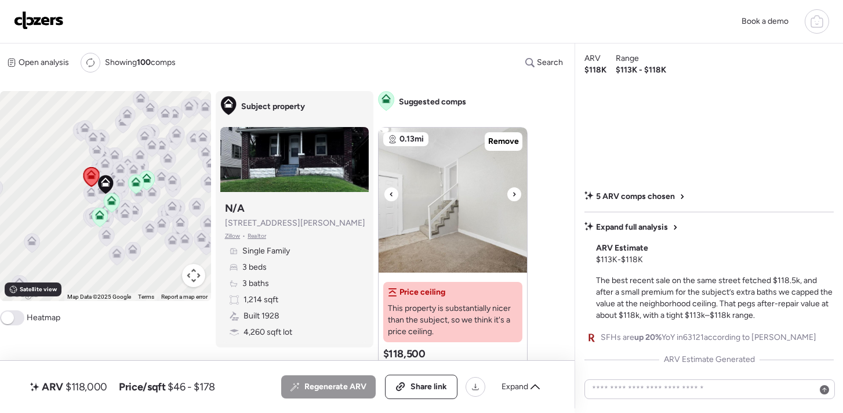
click at [513, 192] on icon at bounding box center [514, 194] width 2 height 4
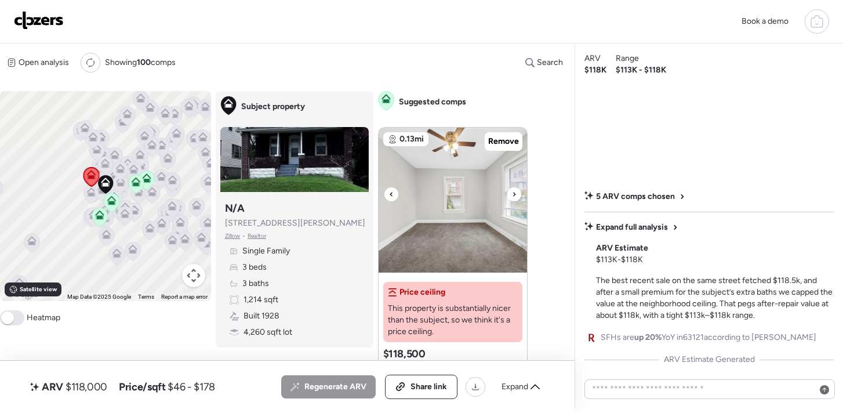
click at [515, 196] on icon at bounding box center [514, 194] width 5 height 14
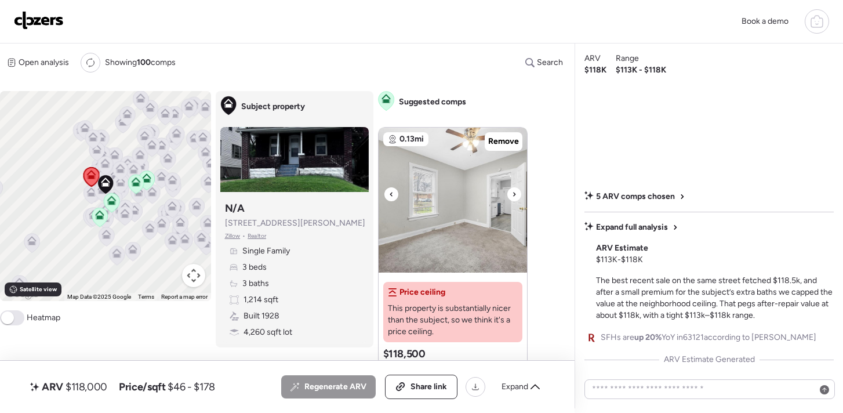
click at [515, 196] on icon at bounding box center [514, 194] width 5 height 14
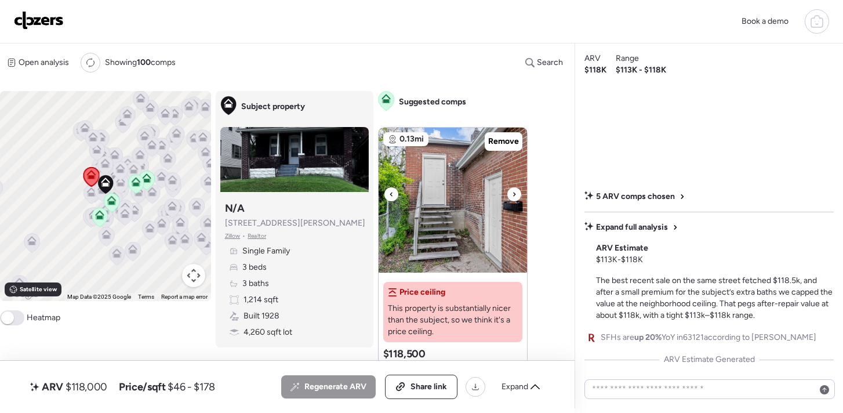
click at [515, 196] on icon at bounding box center [514, 194] width 5 height 14
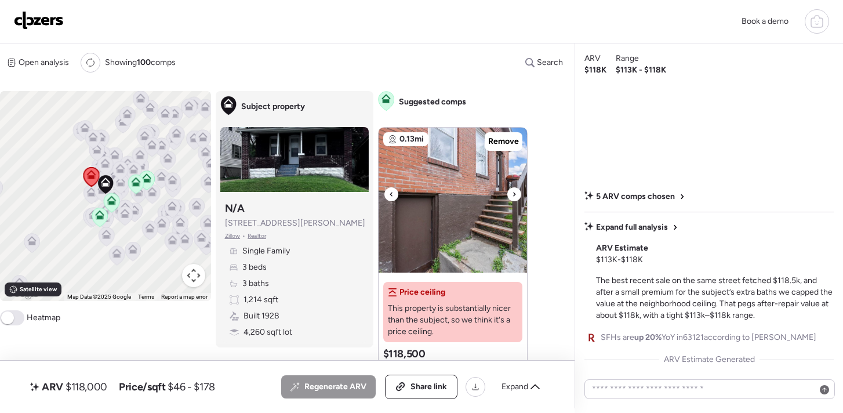
click at [515, 196] on icon at bounding box center [514, 194] width 5 height 14
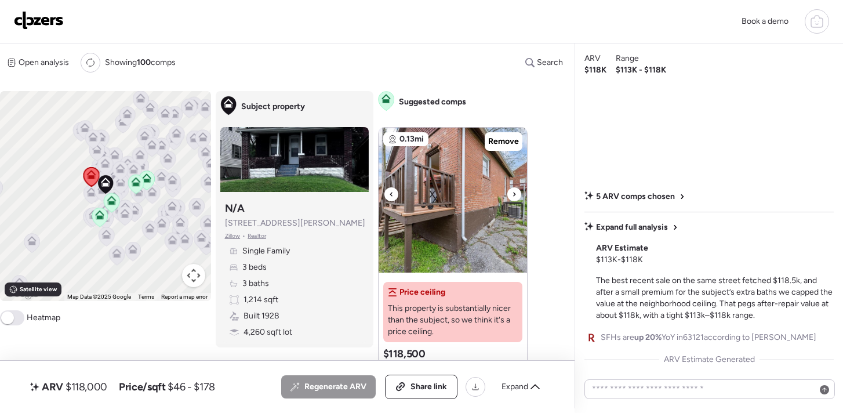
click at [515, 196] on icon at bounding box center [514, 194] width 5 height 14
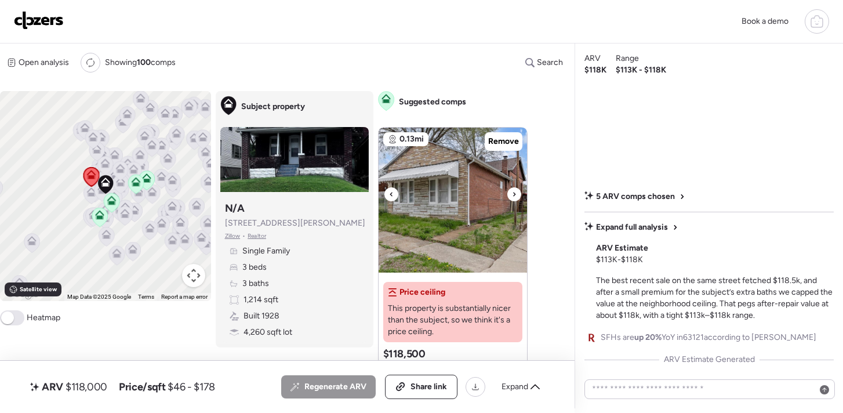
click at [515, 196] on icon at bounding box center [514, 194] width 5 height 14
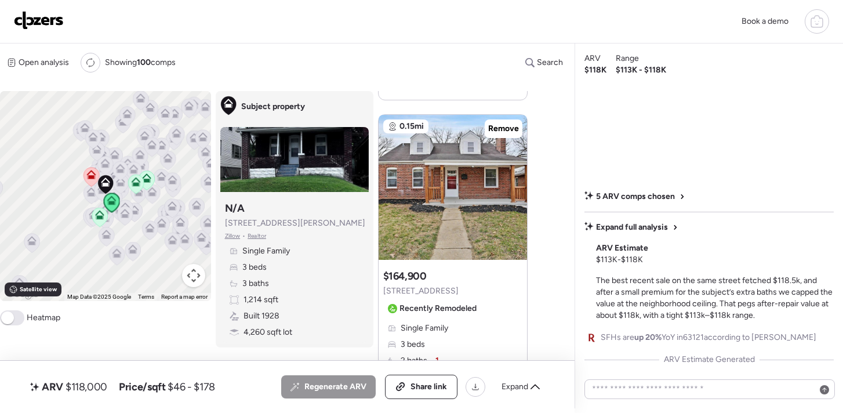
scroll to position [564, 0]
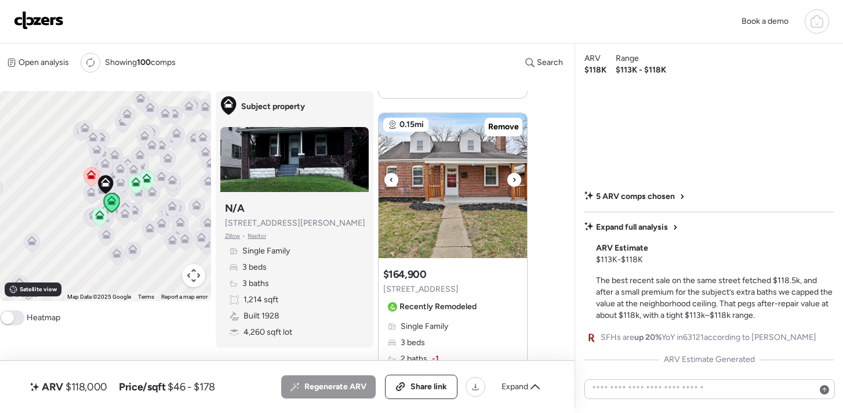
click at [513, 183] on icon at bounding box center [514, 180] width 5 height 14
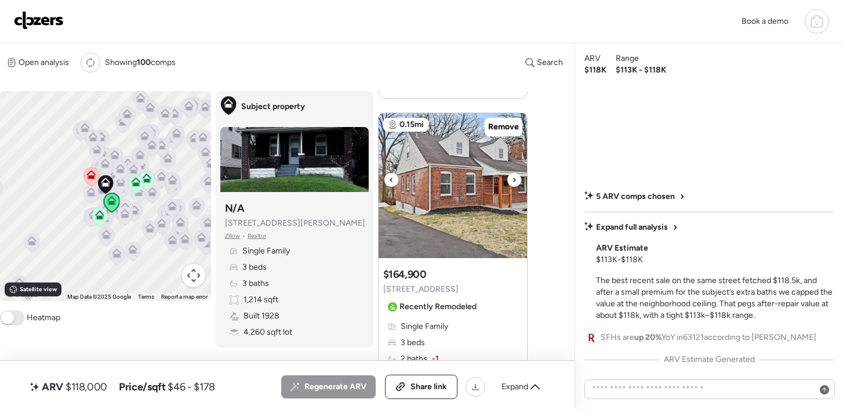
click at [513, 183] on icon at bounding box center [514, 180] width 5 height 14
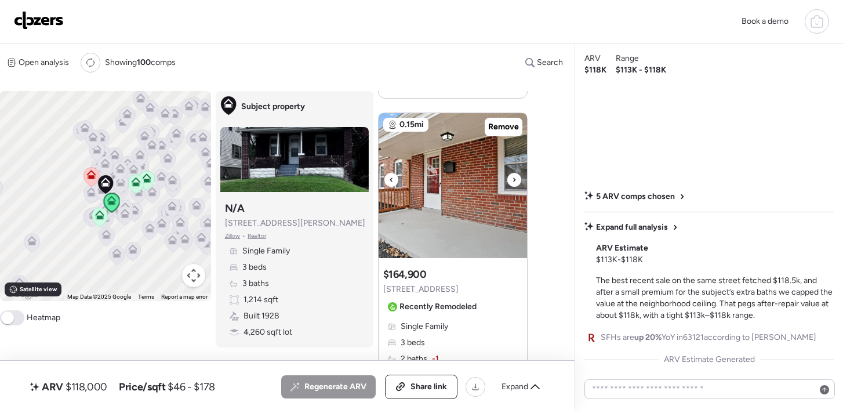
click at [513, 183] on icon at bounding box center [514, 180] width 5 height 14
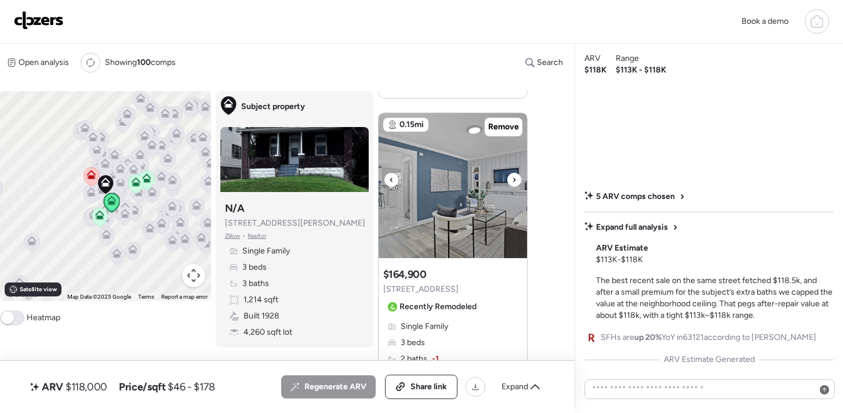
click at [513, 183] on icon at bounding box center [514, 180] width 5 height 14
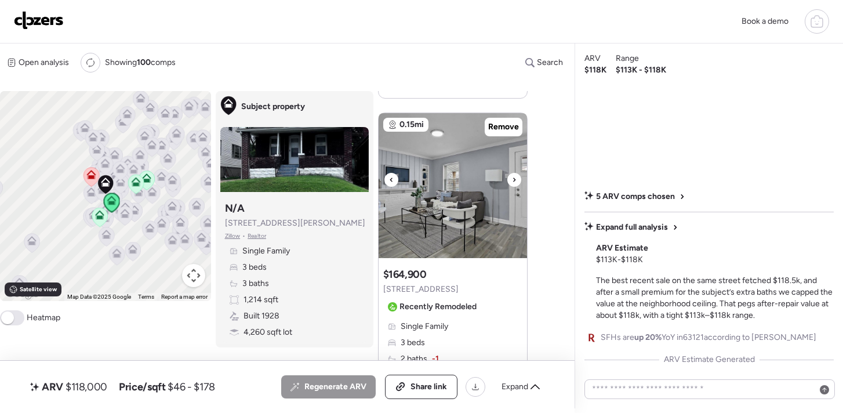
click at [513, 183] on icon at bounding box center [514, 180] width 5 height 14
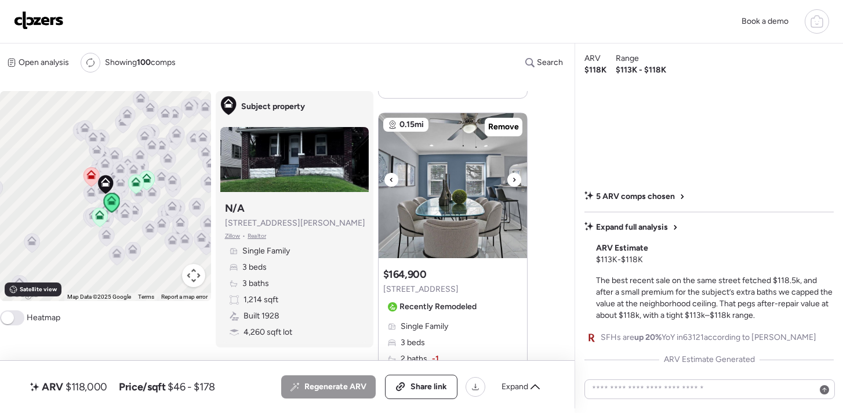
click at [513, 183] on icon at bounding box center [514, 180] width 5 height 14
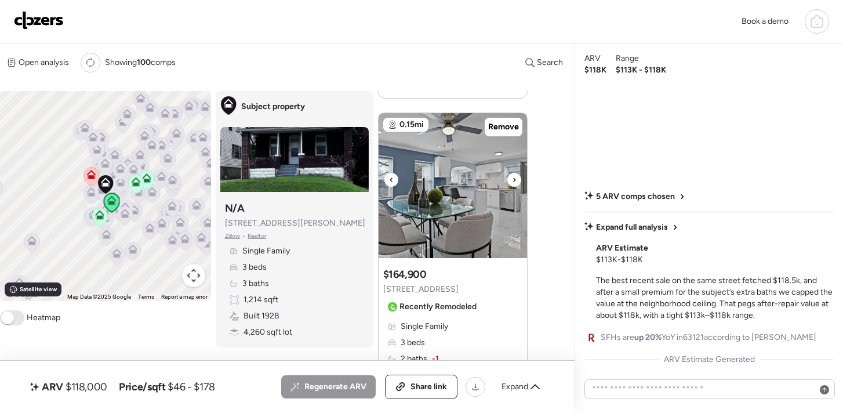
click at [513, 183] on icon at bounding box center [514, 180] width 5 height 14
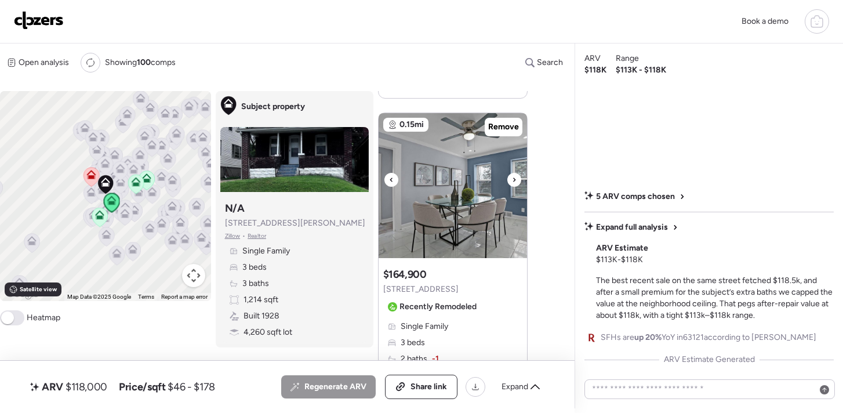
click at [513, 183] on icon at bounding box center [514, 180] width 5 height 14
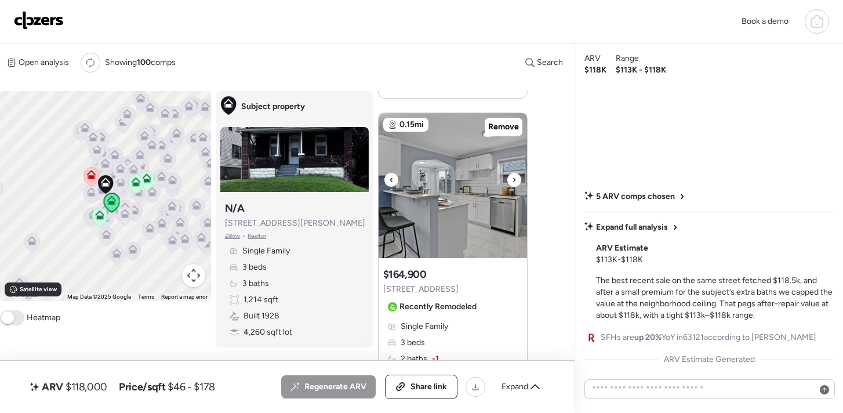
click at [513, 183] on icon at bounding box center [514, 180] width 5 height 14
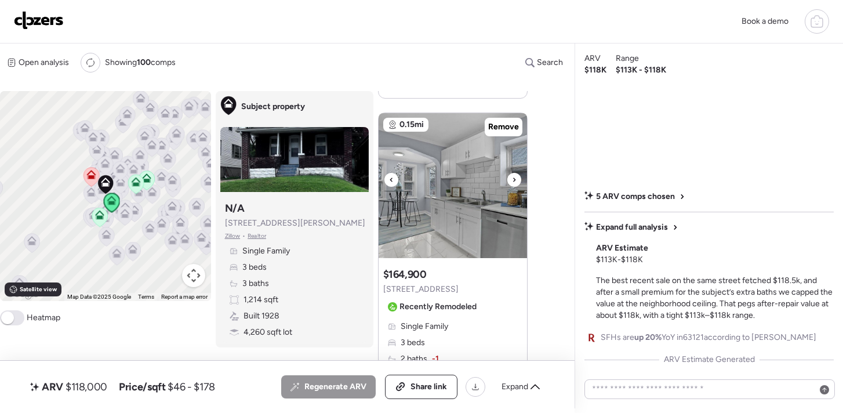
click at [513, 183] on icon at bounding box center [514, 180] width 5 height 14
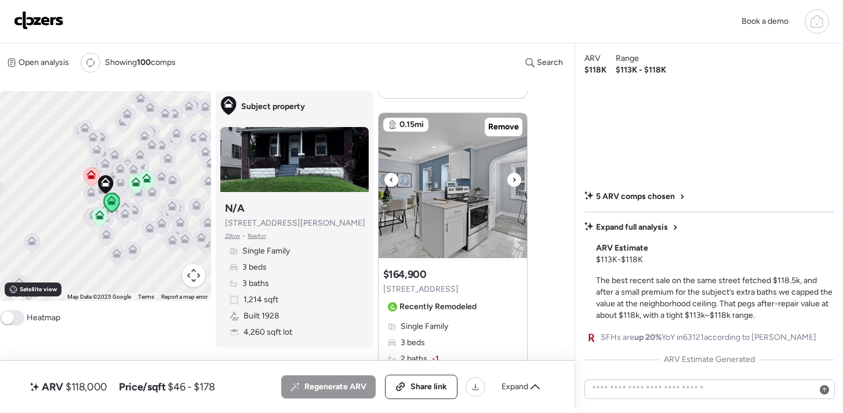
click at [513, 183] on icon at bounding box center [514, 180] width 5 height 14
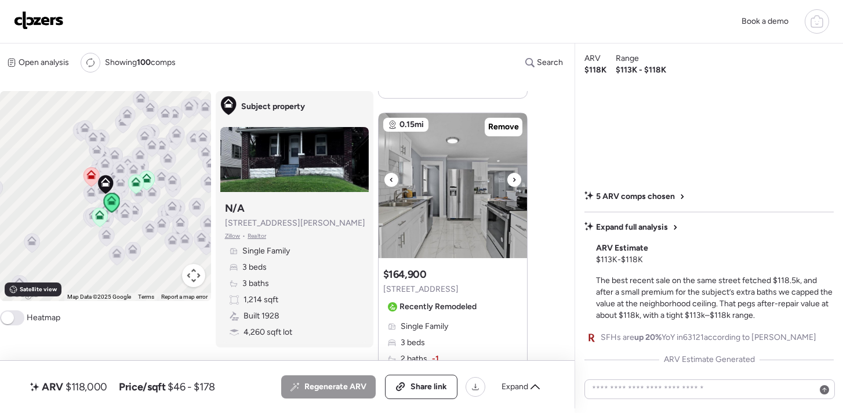
click at [513, 183] on icon at bounding box center [514, 180] width 5 height 14
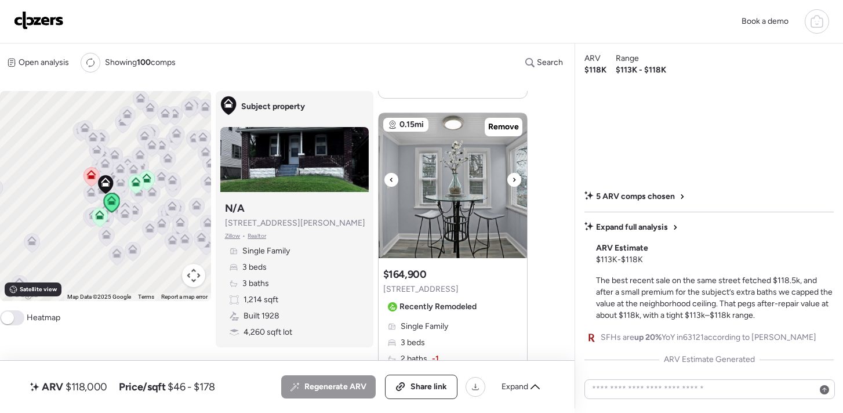
click at [513, 183] on icon at bounding box center [514, 180] width 5 height 14
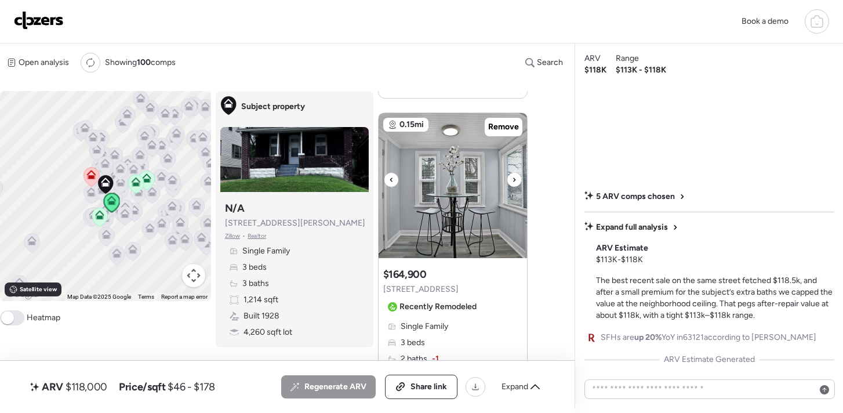
click at [513, 183] on icon at bounding box center [514, 180] width 5 height 14
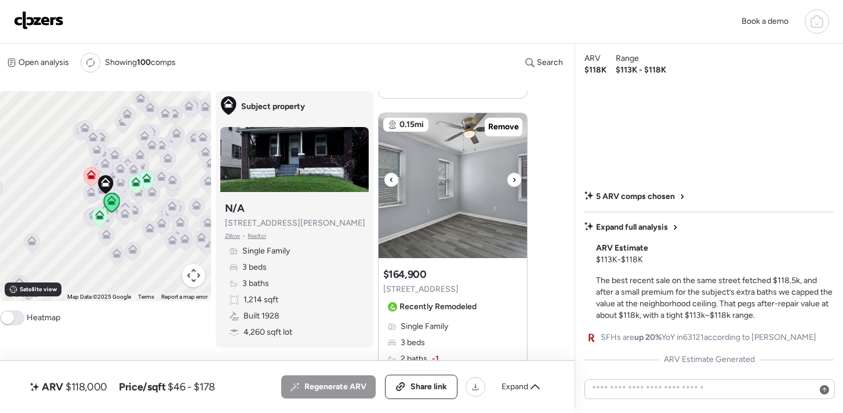
click at [513, 183] on icon at bounding box center [514, 180] width 5 height 14
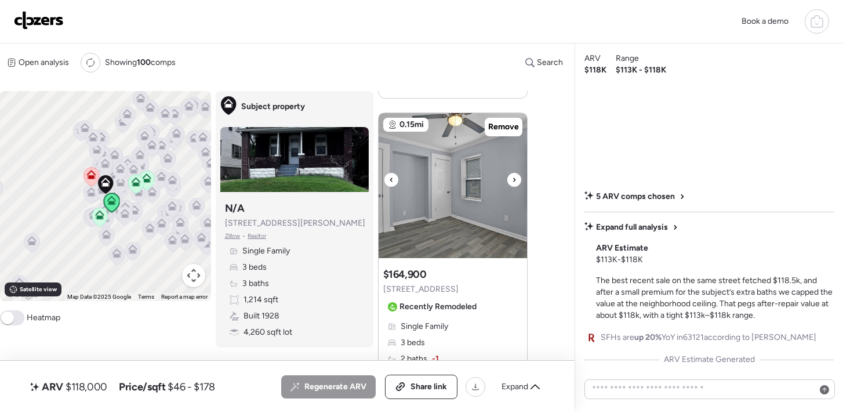
click at [513, 183] on icon at bounding box center [514, 180] width 5 height 14
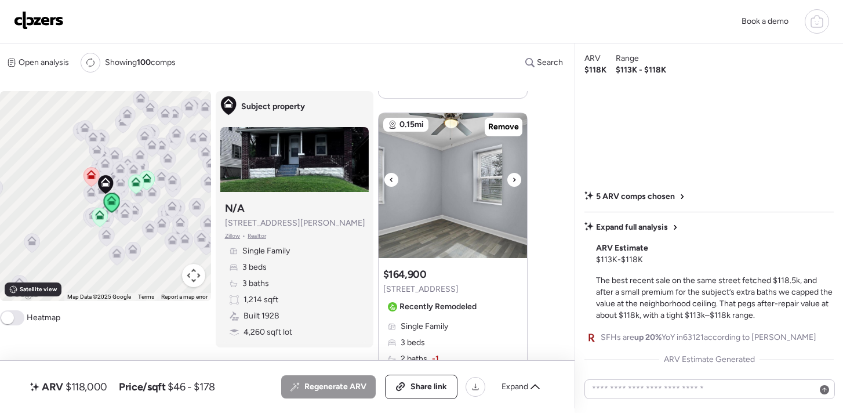
click at [513, 183] on icon at bounding box center [514, 180] width 5 height 14
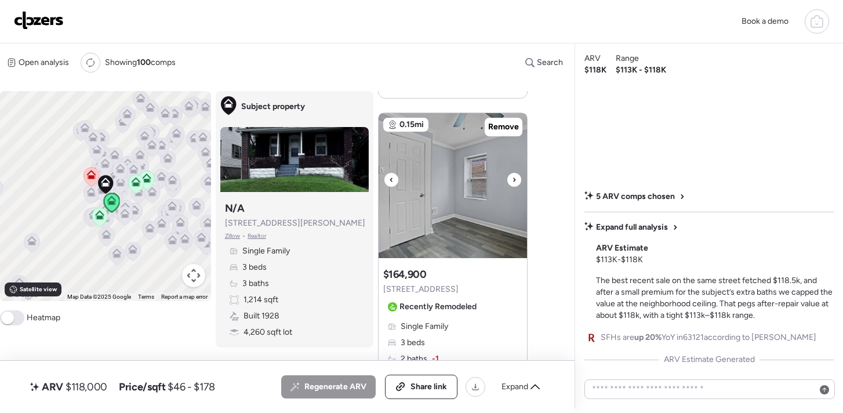
click at [513, 183] on icon at bounding box center [514, 180] width 5 height 14
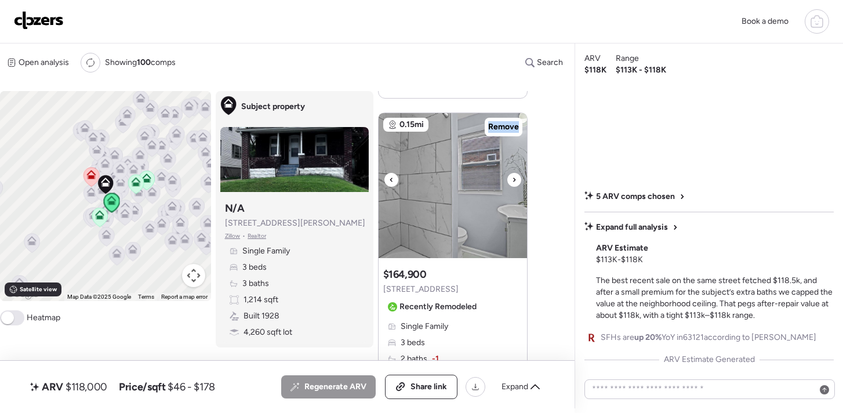
click at [513, 183] on icon at bounding box center [514, 180] width 5 height 14
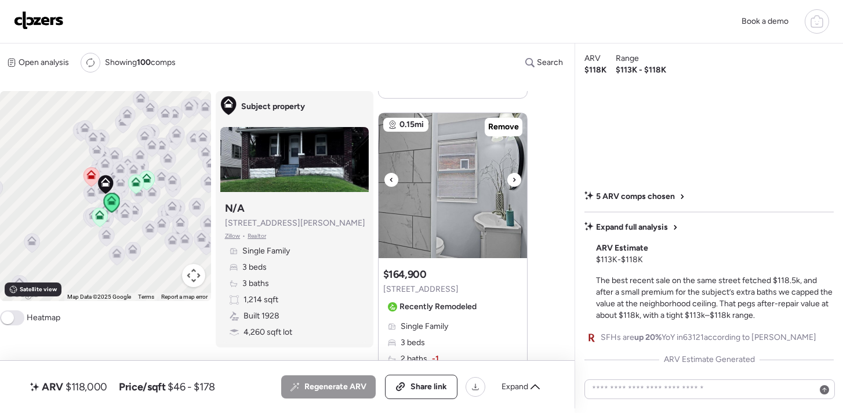
click at [513, 183] on icon at bounding box center [514, 180] width 5 height 14
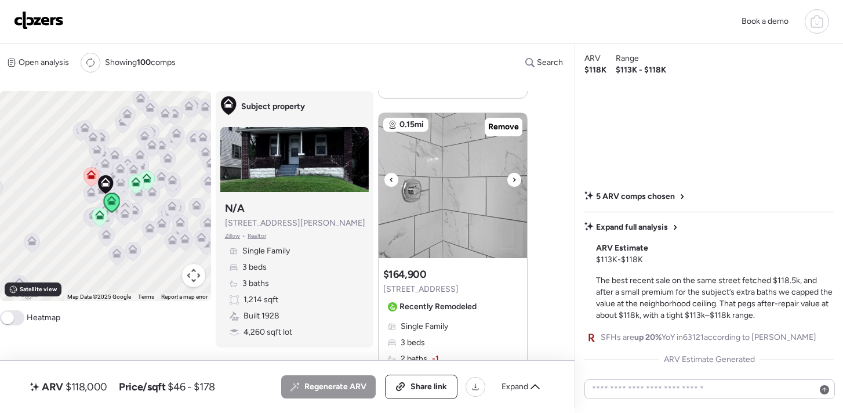
click at [513, 183] on icon at bounding box center [514, 180] width 5 height 14
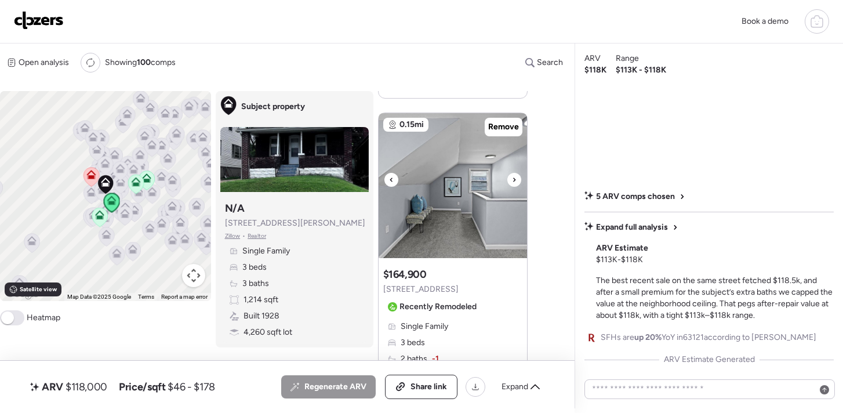
click at [513, 183] on icon at bounding box center [514, 180] width 5 height 14
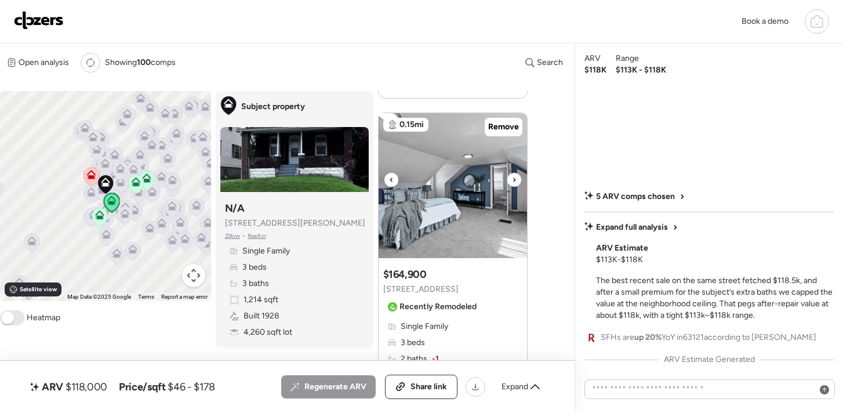
click at [513, 183] on icon at bounding box center [514, 180] width 5 height 14
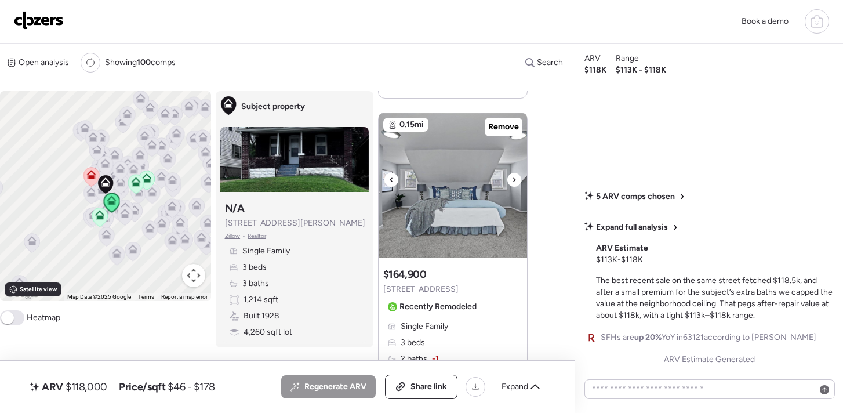
click at [513, 183] on icon at bounding box center [514, 180] width 5 height 14
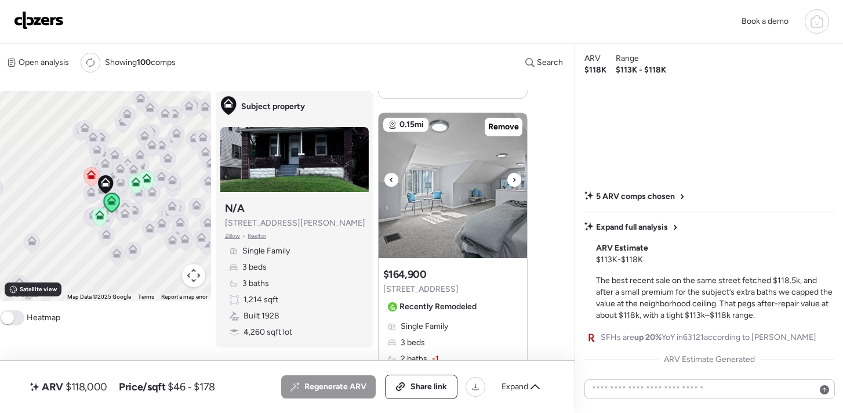
click at [513, 183] on icon at bounding box center [514, 180] width 5 height 14
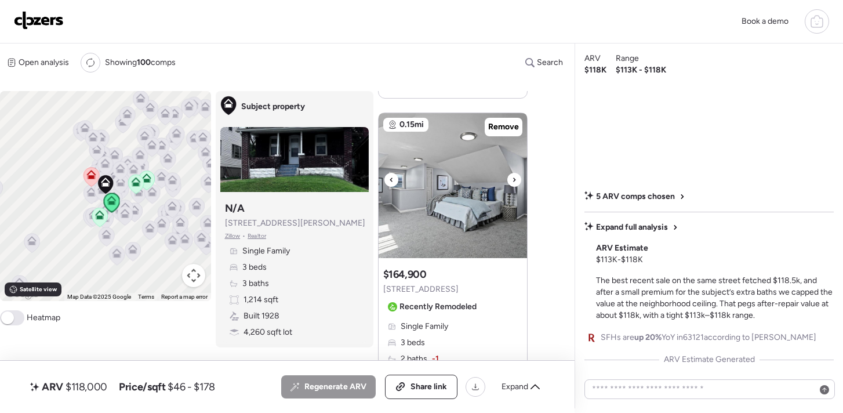
click at [513, 183] on icon at bounding box center [514, 180] width 5 height 14
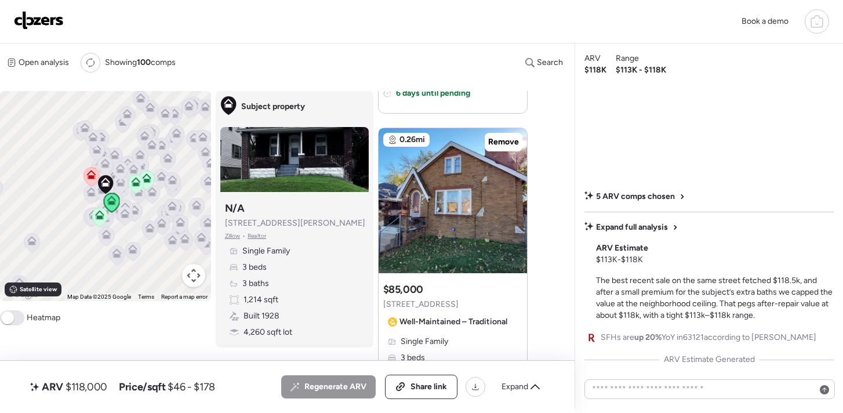
scroll to position [930, 0]
click at [513, 194] on icon at bounding box center [514, 194] width 2 height 4
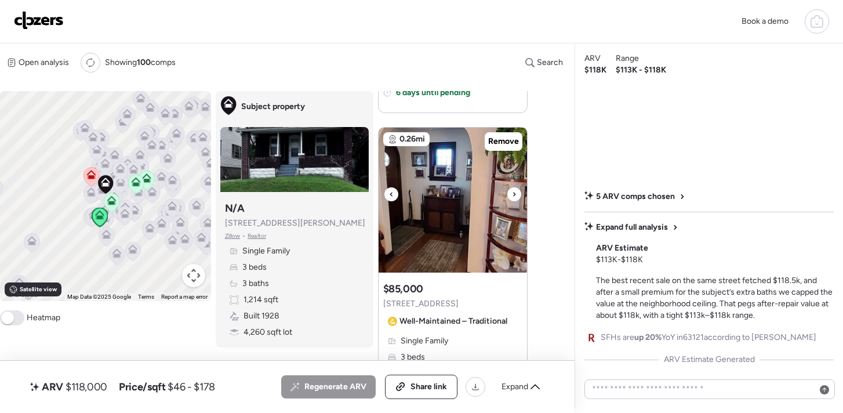
click at [513, 194] on icon at bounding box center [514, 194] width 2 height 4
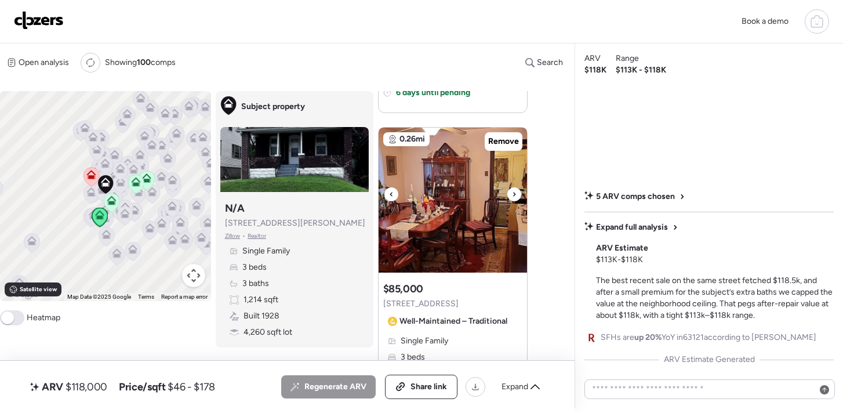
click at [513, 194] on icon at bounding box center [514, 194] width 2 height 4
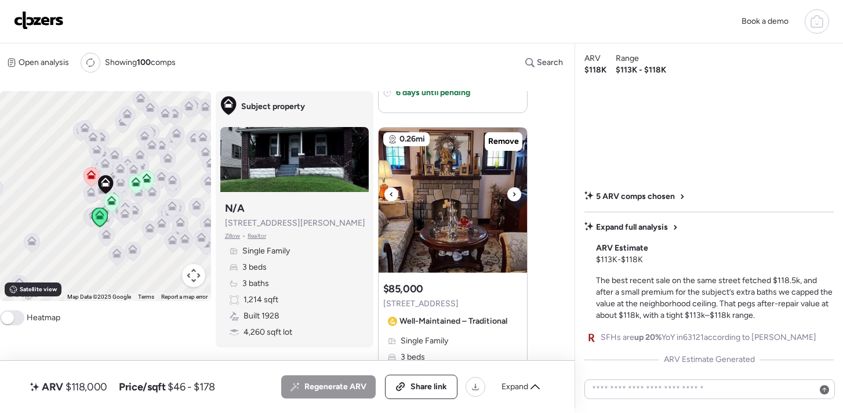
click at [513, 194] on icon at bounding box center [514, 194] width 2 height 4
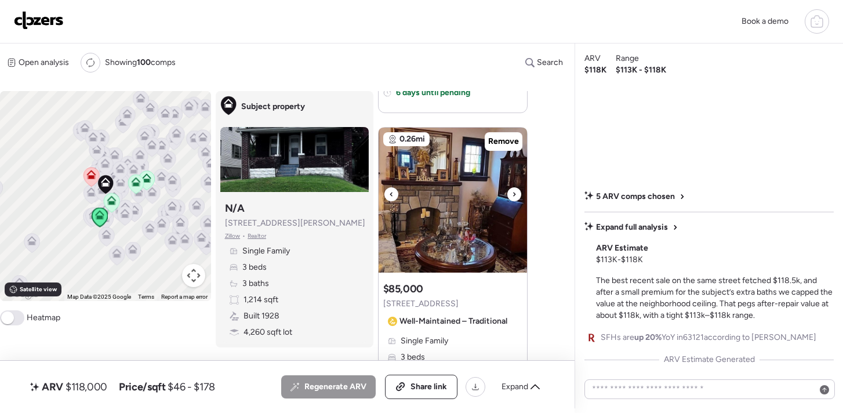
click at [513, 194] on icon at bounding box center [514, 194] width 2 height 4
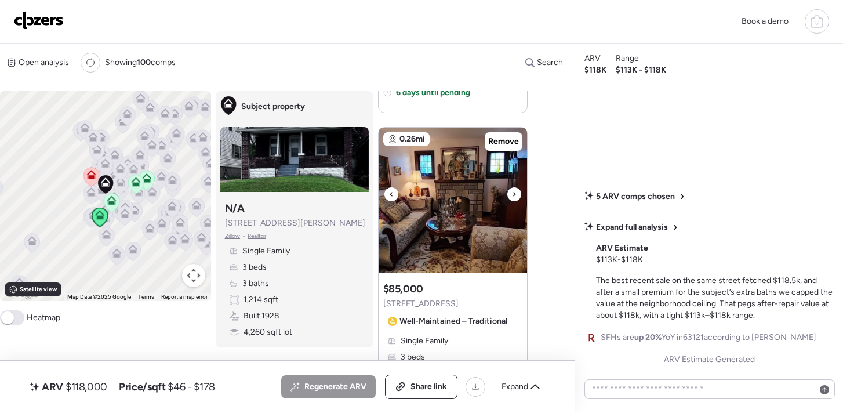
click at [513, 194] on icon at bounding box center [514, 194] width 2 height 4
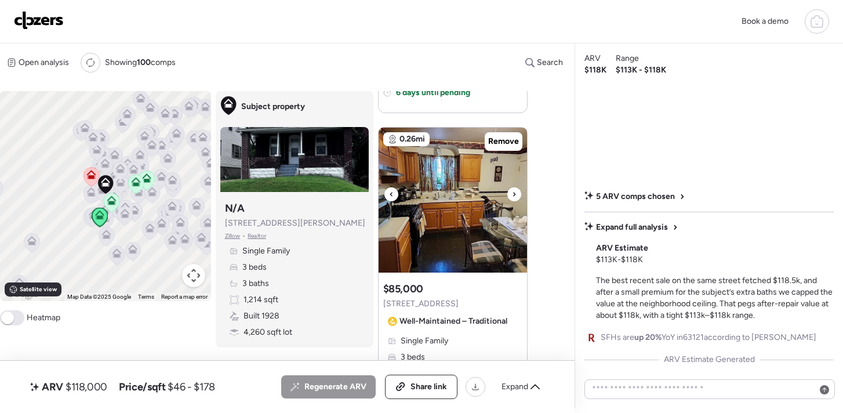
click at [513, 194] on icon at bounding box center [514, 194] width 2 height 4
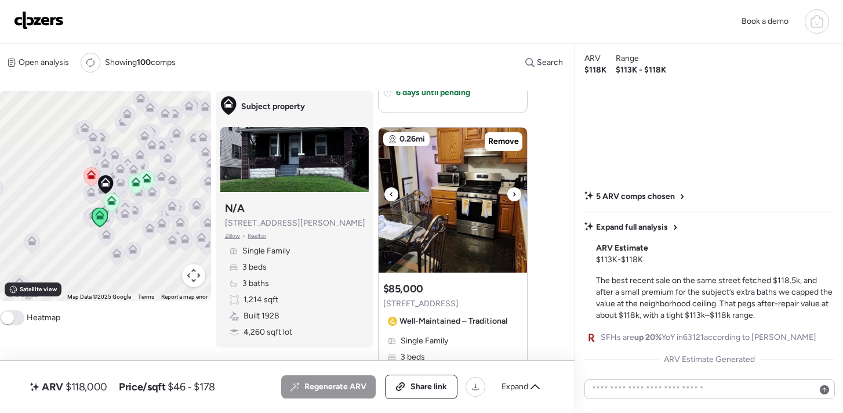
click at [513, 194] on icon at bounding box center [514, 194] width 2 height 4
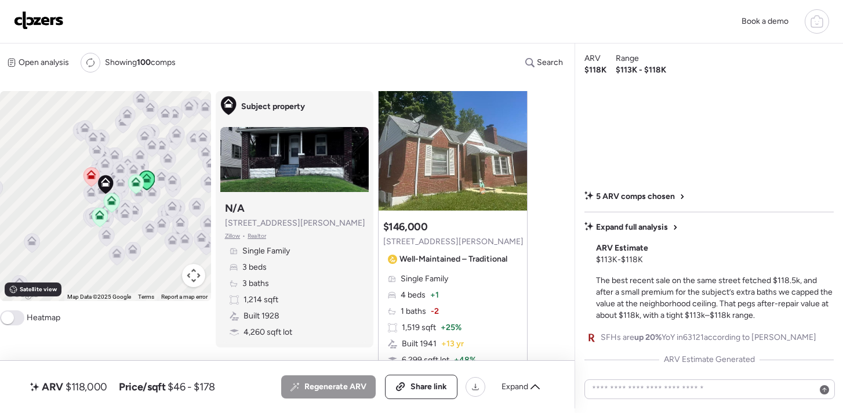
scroll to position [1371, 0]
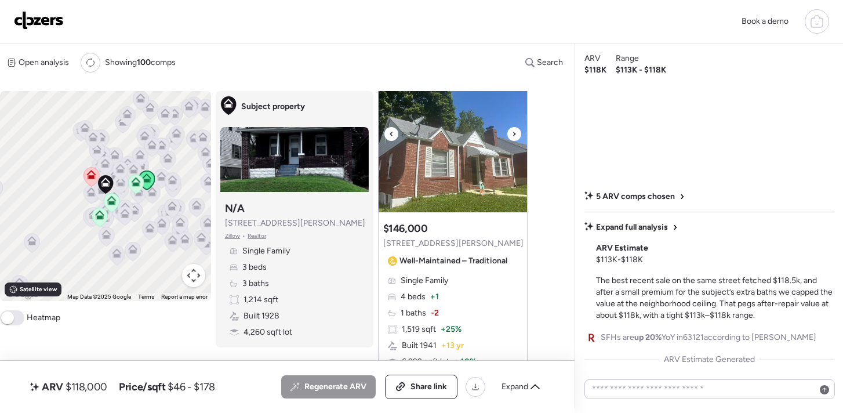
click at [513, 139] on icon at bounding box center [514, 134] width 5 height 14
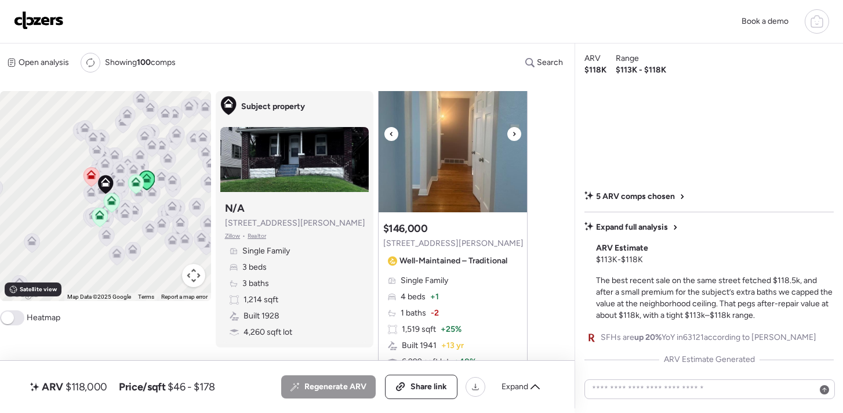
click at [513, 139] on icon at bounding box center [514, 134] width 5 height 14
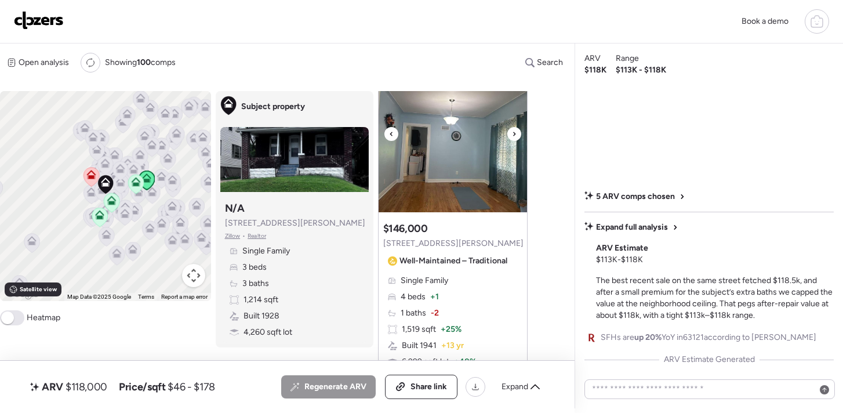
click at [513, 139] on icon at bounding box center [514, 134] width 5 height 14
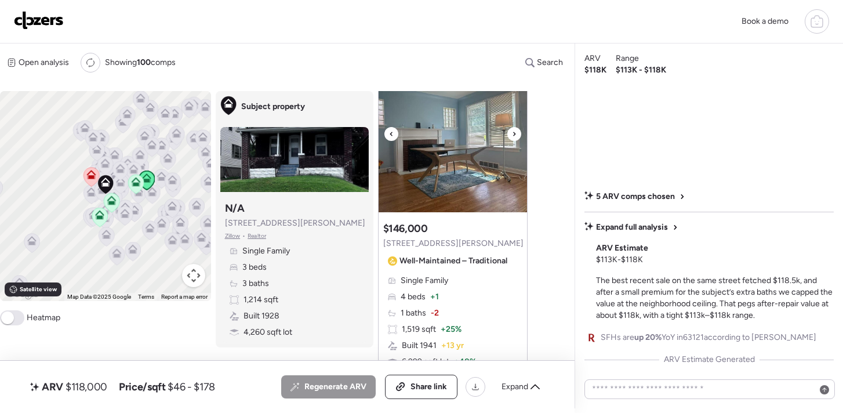
click at [513, 139] on icon at bounding box center [514, 134] width 5 height 14
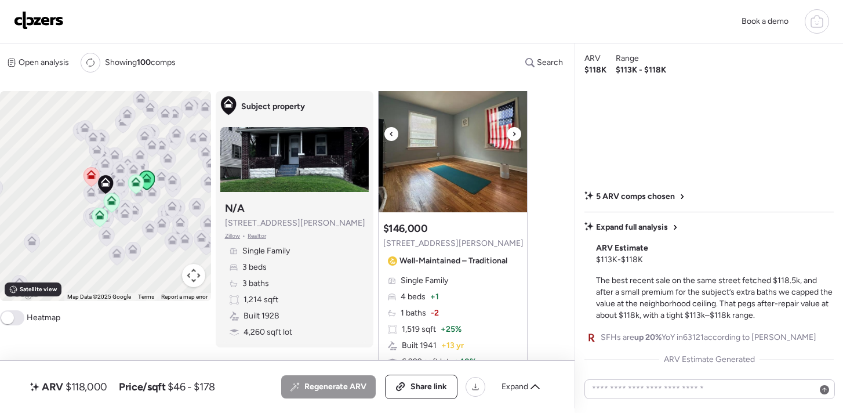
click at [513, 139] on icon at bounding box center [514, 134] width 5 height 14
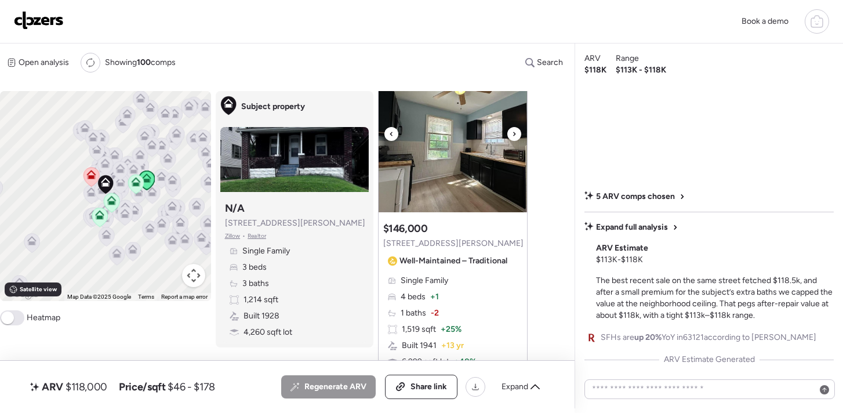
click at [513, 139] on icon at bounding box center [514, 134] width 5 height 14
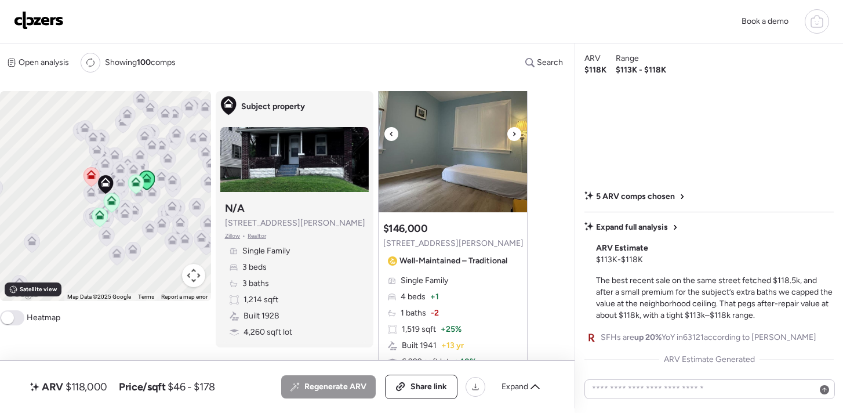
click at [513, 139] on icon at bounding box center [514, 134] width 5 height 14
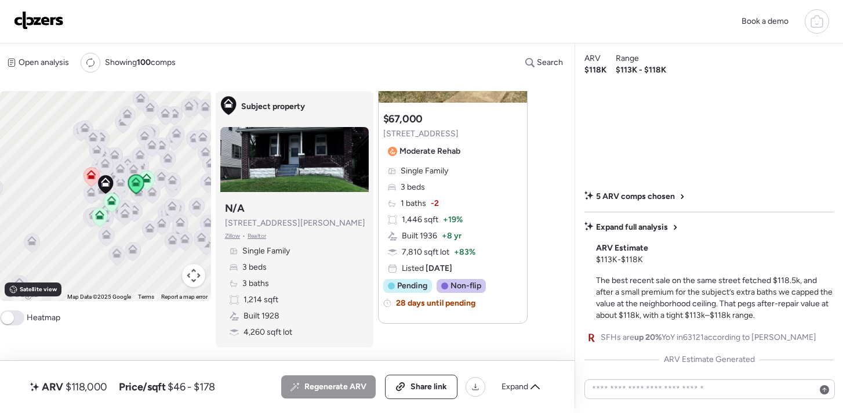
scroll to position [1907, 0]
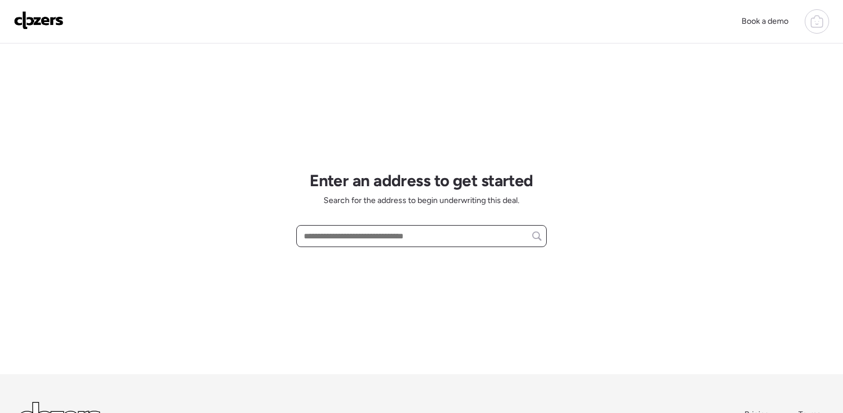
click at [336, 239] on input "text" at bounding box center [421, 236] width 240 height 16
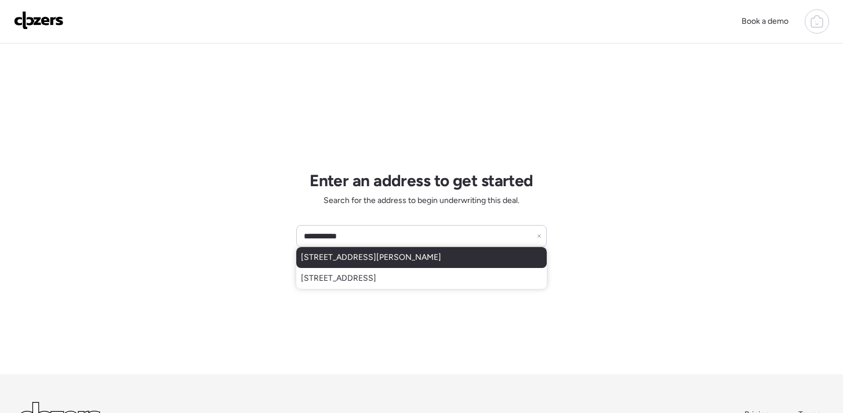
click at [360, 253] on span "[STREET_ADDRESS][PERSON_NAME]" at bounding box center [371, 258] width 140 height 12
type input "**********"
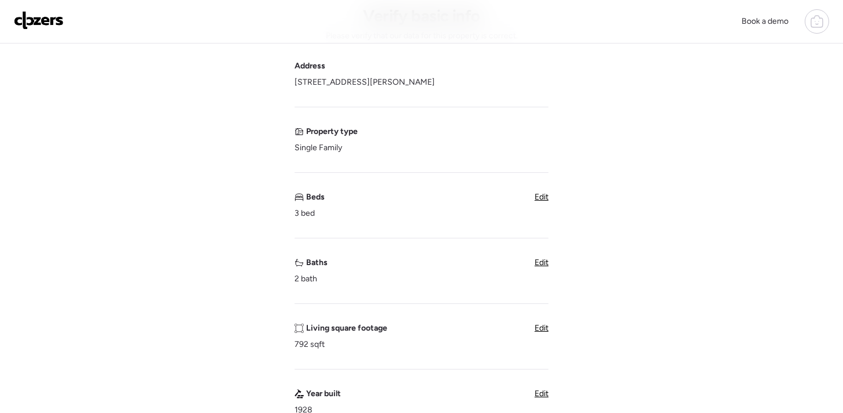
scroll to position [86, 0]
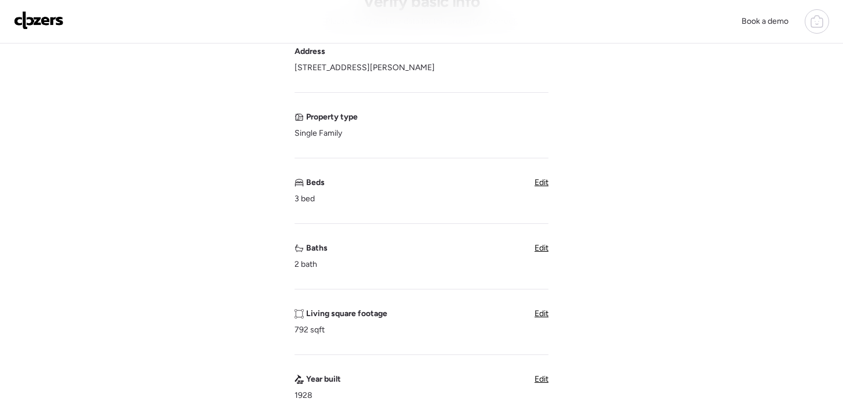
click at [537, 250] on span "Edit" at bounding box center [541, 248] width 14 height 10
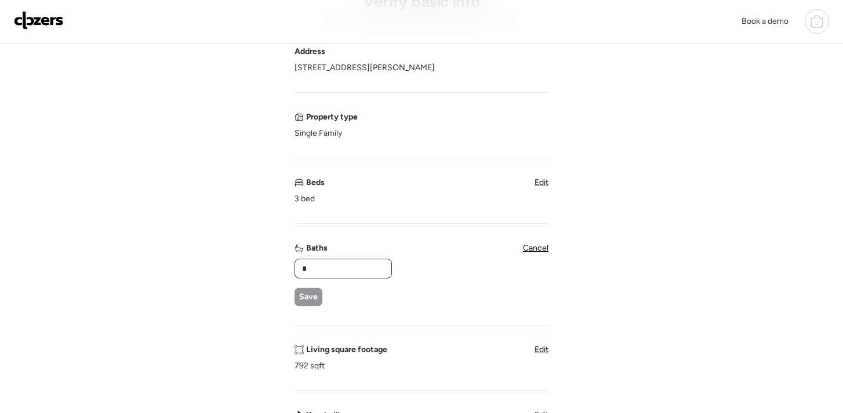
click at [352, 268] on input "*" at bounding box center [343, 268] width 87 height 16
type input "***"
click at [308, 293] on span "Save" at bounding box center [308, 297] width 19 height 12
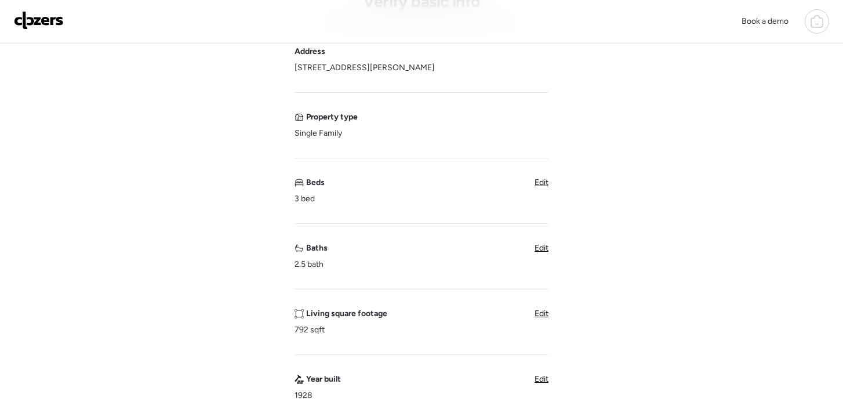
click at [539, 312] on span "Edit" at bounding box center [541, 313] width 14 height 10
click at [341, 336] on input "***" at bounding box center [343, 334] width 87 height 16
type input "*"
type input "****"
click at [316, 364] on span "Save" at bounding box center [308, 362] width 19 height 12
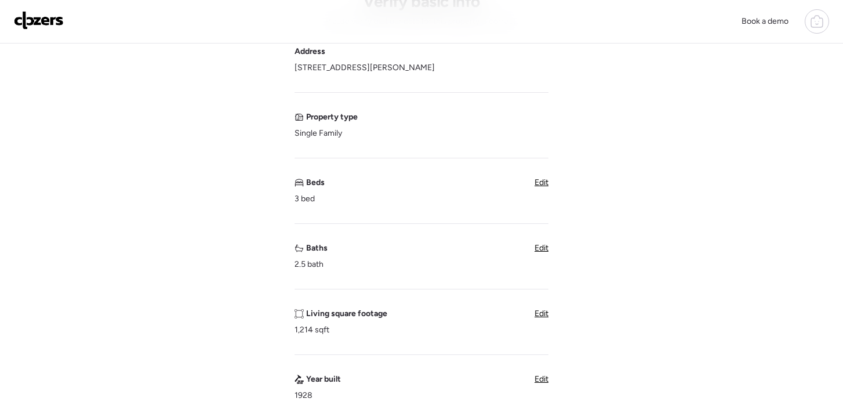
click at [604, 341] on div "Verify basic info Please verify that our data for this property is correct. Add…" at bounding box center [421, 376] width 824 height 836
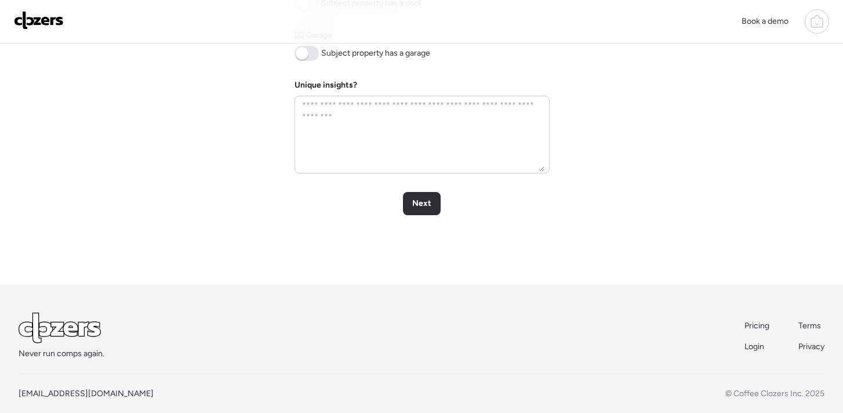
scroll to position [610, 0]
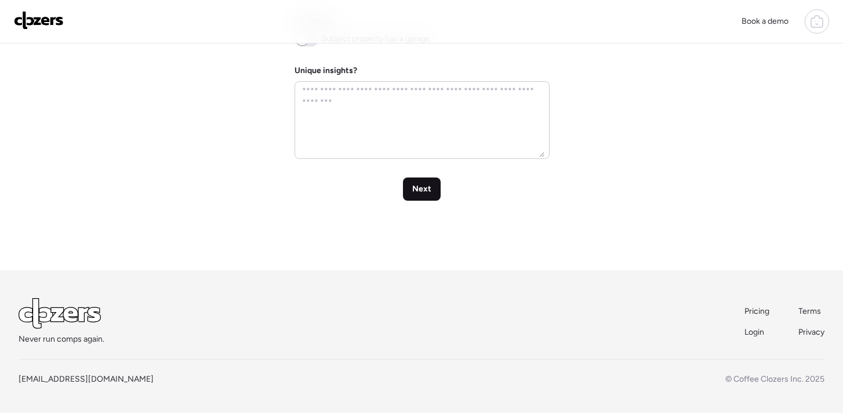
click at [421, 188] on span "Next" at bounding box center [421, 189] width 19 height 12
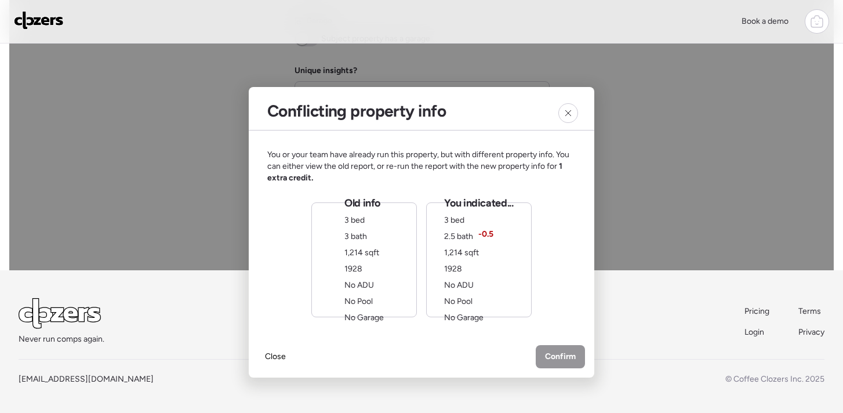
click at [494, 265] on div "You indicated... 3 bed 2.5 bath -0.5 1,214 sqft 1928 No ADU No Pool No Garage" at bounding box center [478, 259] width 69 height 127
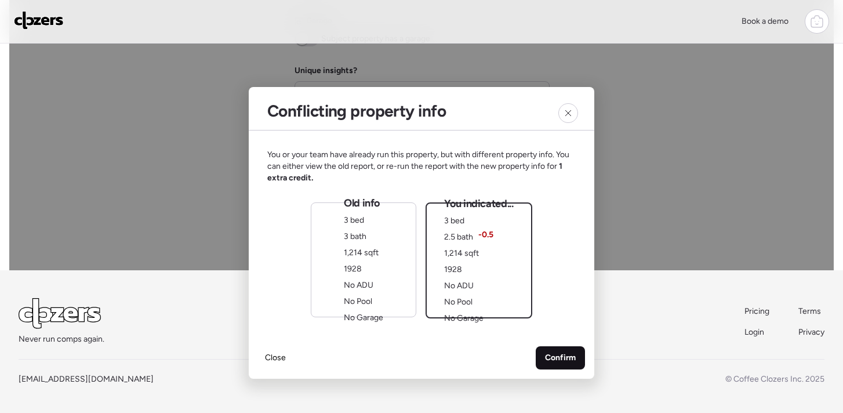
click at [559, 354] on span "Confirm" at bounding box center [560, 358] width 31 height 12
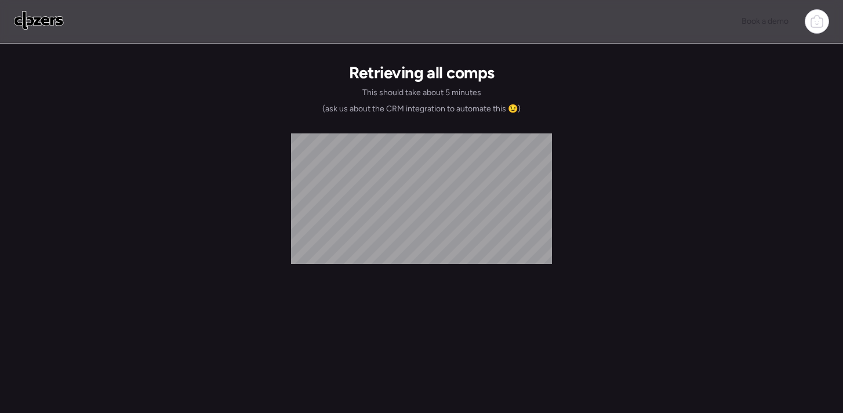
scroll to position [0, 0]
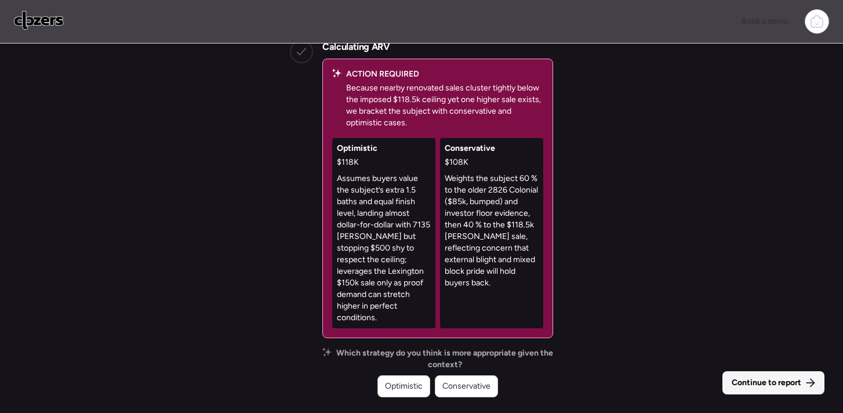
click at [771, 380] on span "Continue to report" at bounding box center [766, 383] width 70 height 12
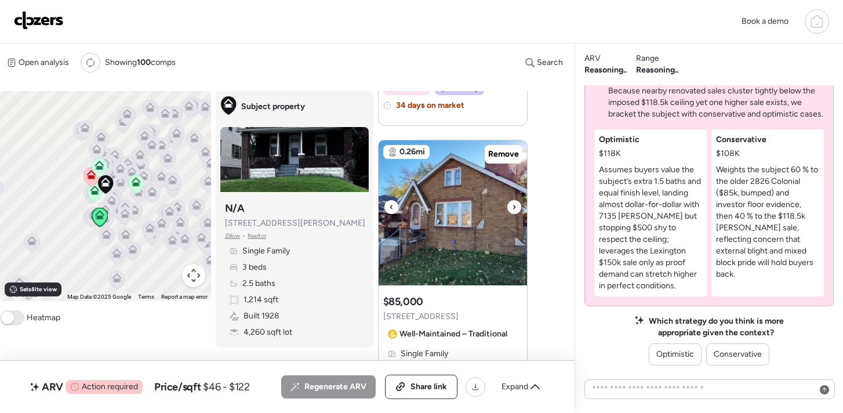
scroll to position [1314, 0]
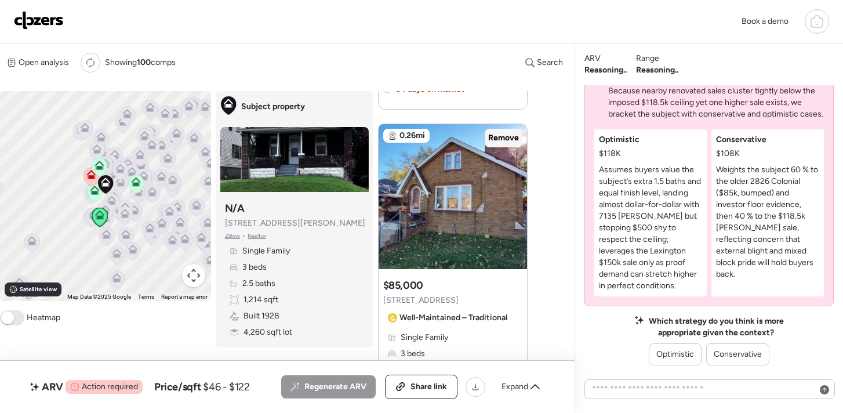
click at [502, 146] on div "Remove" at bounding box center [503, 138] width 38 height 19
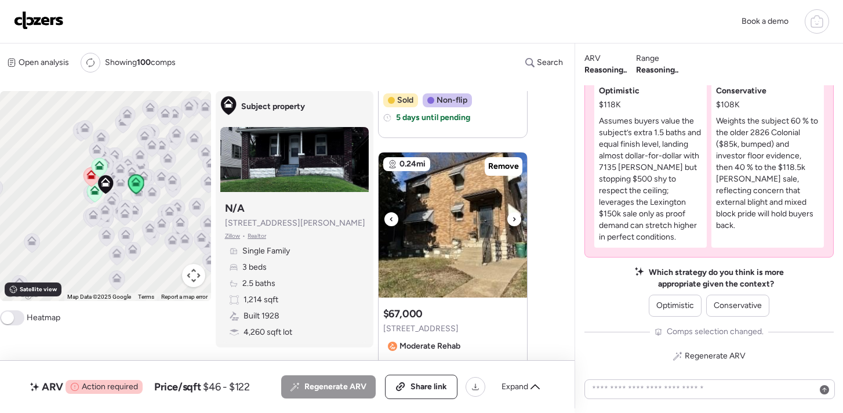
scroll to position [1666, 0]
click at [498, 167] on span "Remove" at bounding box center [503, 166] width 31 height 12
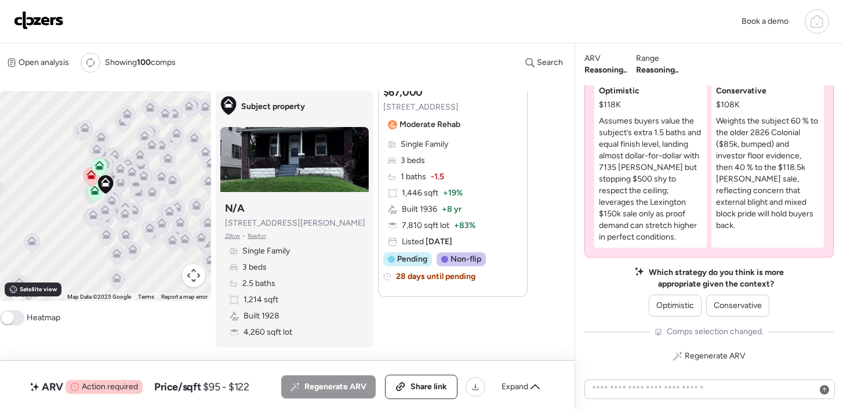
scroll to position [1891, 0]
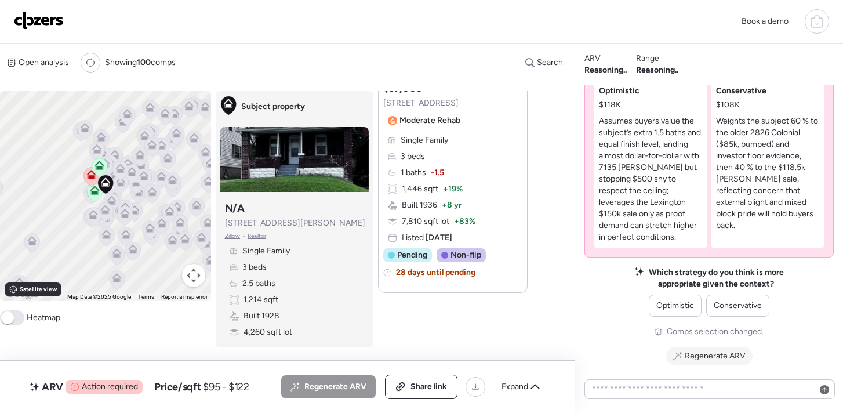
click at [705, 357] on span "Regenerate ARV" at bounding box center [714, 356] width 61 height 12
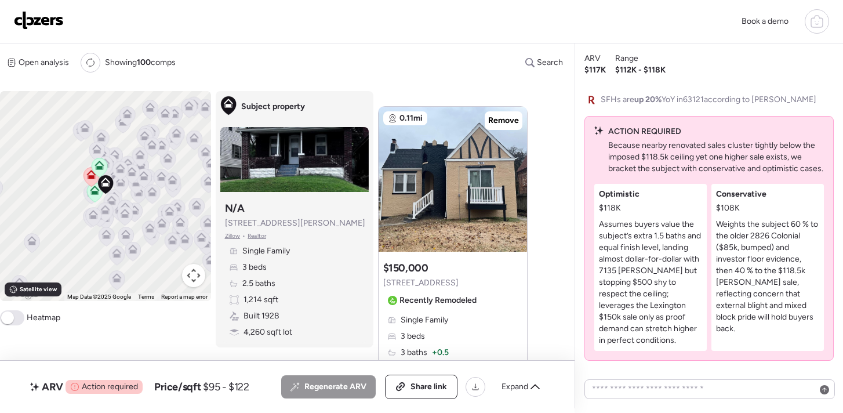
scroll to position [-228, 0]
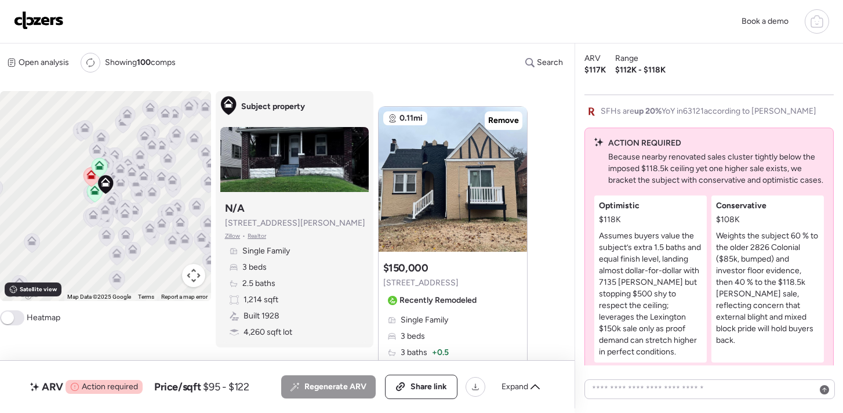
click at [626, 85] on span "5 ARV comps chosen" at bounding box center [635, 80] width 79 height 12
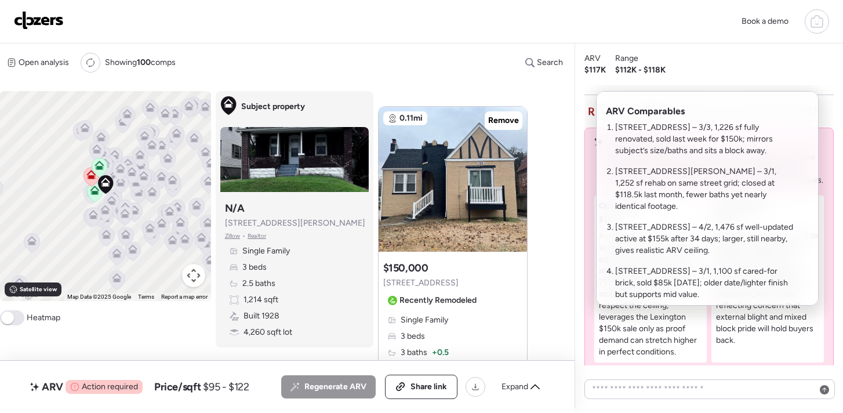
scroll to position [1, 0]
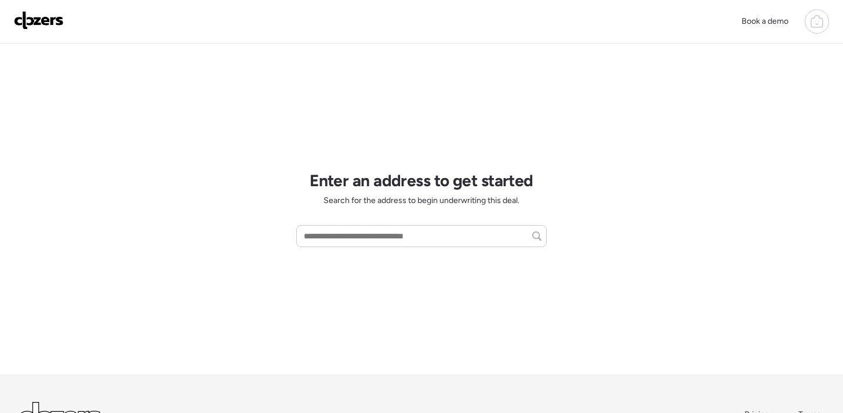
click at [810, 27] on icon at bounding box center [817, 21] width 14 height 14
click at [714, 94] on span "Report history" at bounding box center [705, 93] width 52 height 12
